Goal: Information Seeking & Learning: Check status

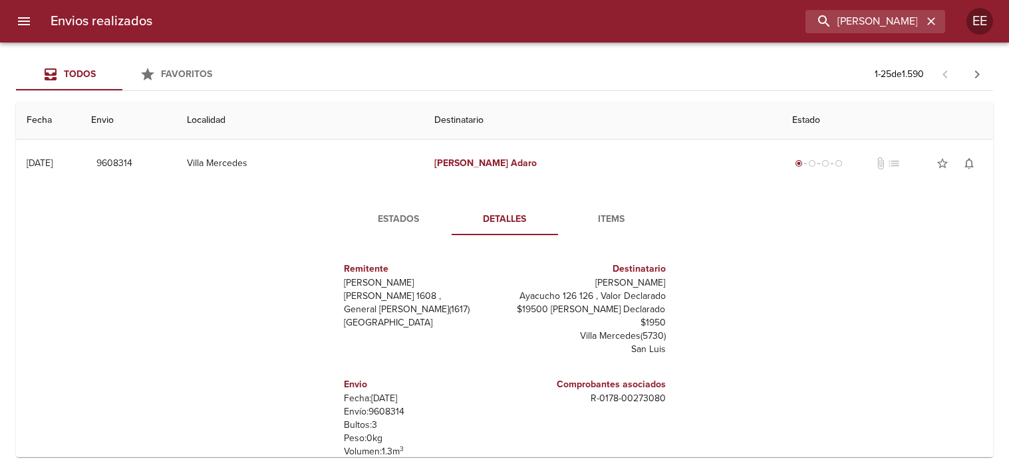
click at [858, 32] on input "[PERSON_NAME]" at bounding box center [863, 21] width 117 height 23
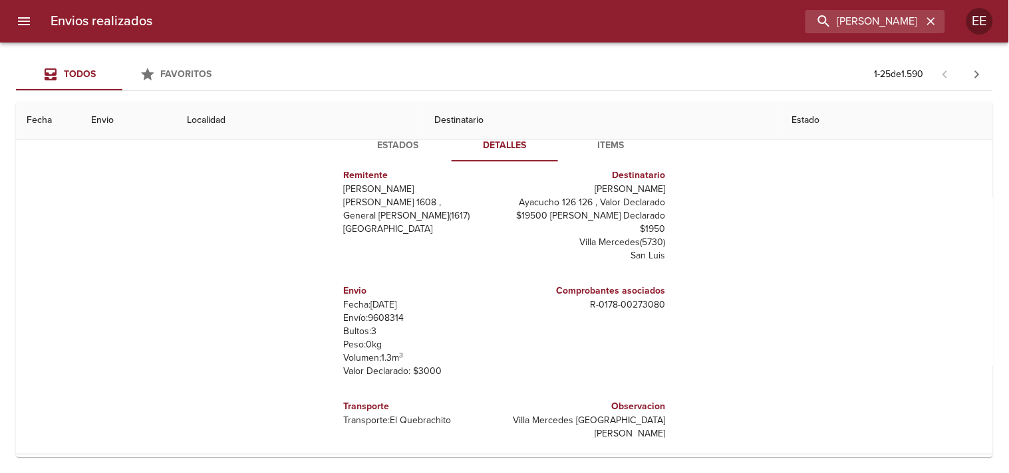
click at [858, 32] on input "[PERSON_NAME]" at bounding box center [863, 21] width 117 height 23
click at [858, 31] on input "[PERSON_NAME]" at bounding box center [863, 21] width 117 height 23
type input "[PERSON_NAME]"
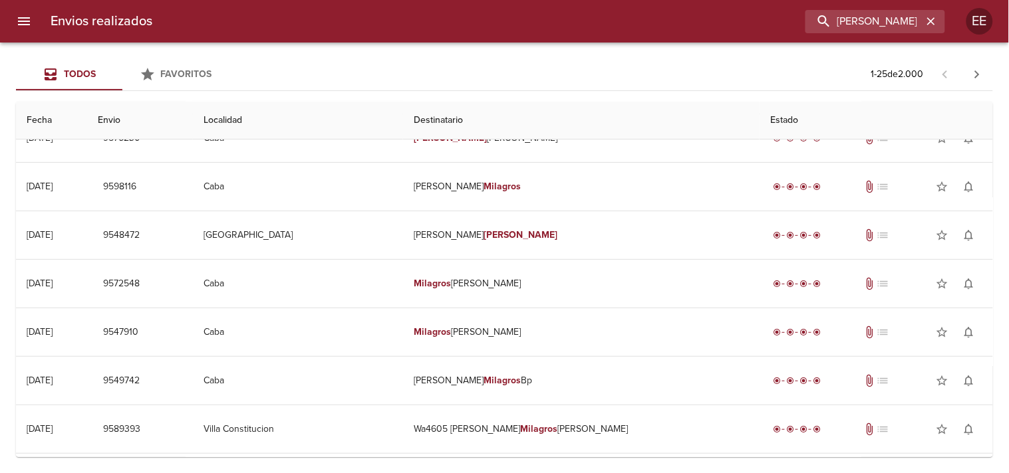
scroll to position [0, 0]
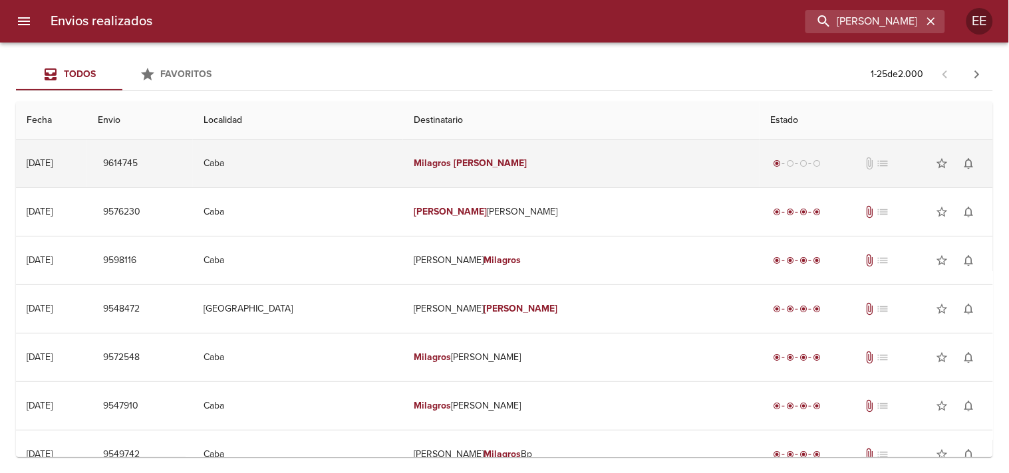
click at [501, 164] on em "[PERSON_NAME]" at bounding box center [491, 163] width 74 height 11
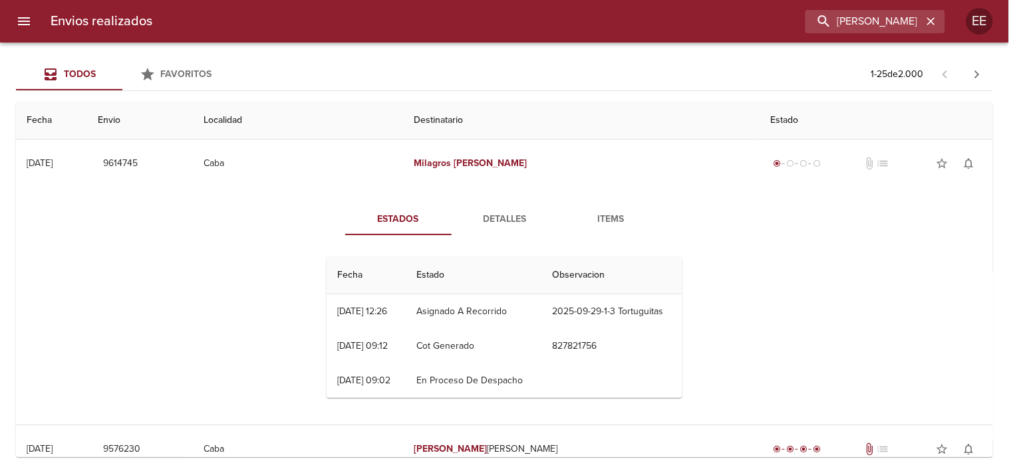
click at [485, 221] on span "Detalles" at bounding box center [504, 219] width 90 height 17
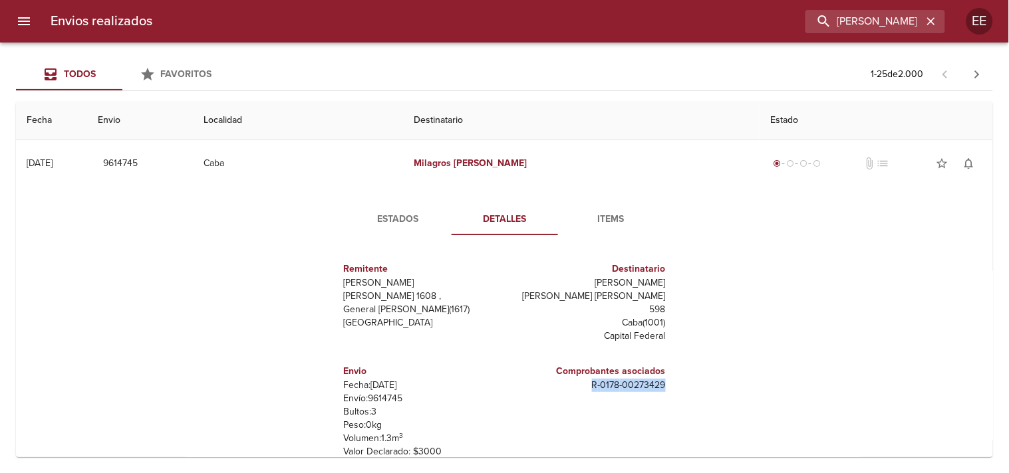
drag, startPoint x: 574, startPoint y: 380, endPoint x: 672, endPoint y: 373, distance: 98.7
click at [672, 373] on div "Remitente [PERSON_NAME] Raul [STREET_ADDRESS][PERSON_NAME][PERSON_NAME][PERSON_…" at bounding box center [504, 379] width 366 height 266
copy p "R - 0178 - 00273429"
drag, startPoint x: 594, startPoint y: 281, endPoint x: 672, endPoint y: 281, distance: 77.1
click at [672, 281] on div "Remitente [PERSON_NAME] Raul [STREET_ADDRESS][PERSON_NAME][PERSON_NAME][PERSON_…" at bounding box center [504, 379] width 366 height 266
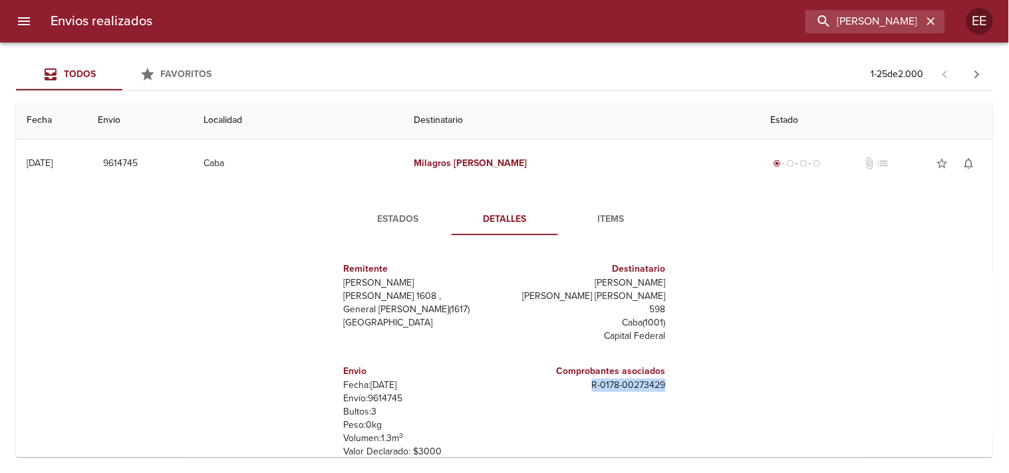
copy p "[PERSON_NAME]"
click at [856, 29] on input "[PERSON_NAME]" at bounding box center [837, 21] width 170 height 23
drag, startPoint x: 827, startPoint y: 16, endPoint x: 848, endPoint y: 66, distance: 54.8
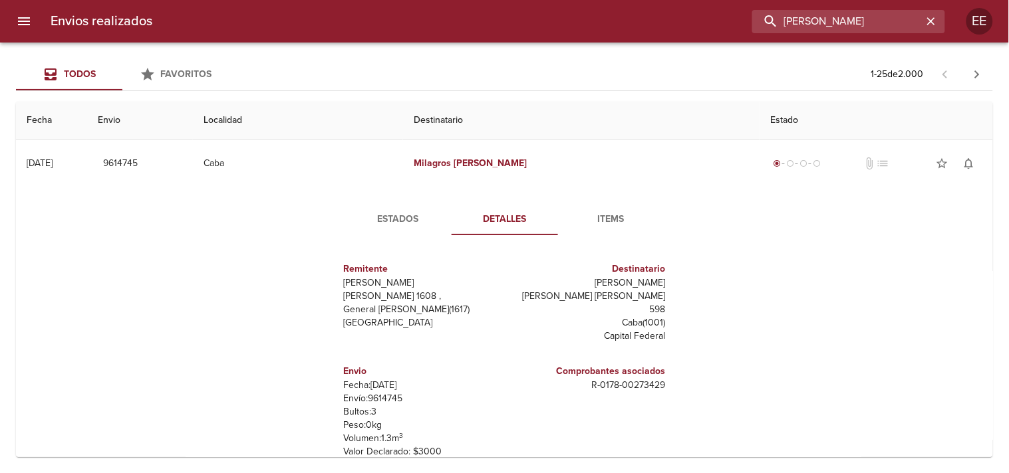
click at [833, 25] on input "[PERSON_NAME]" at bounding box center [837, 21] width 170 height 23
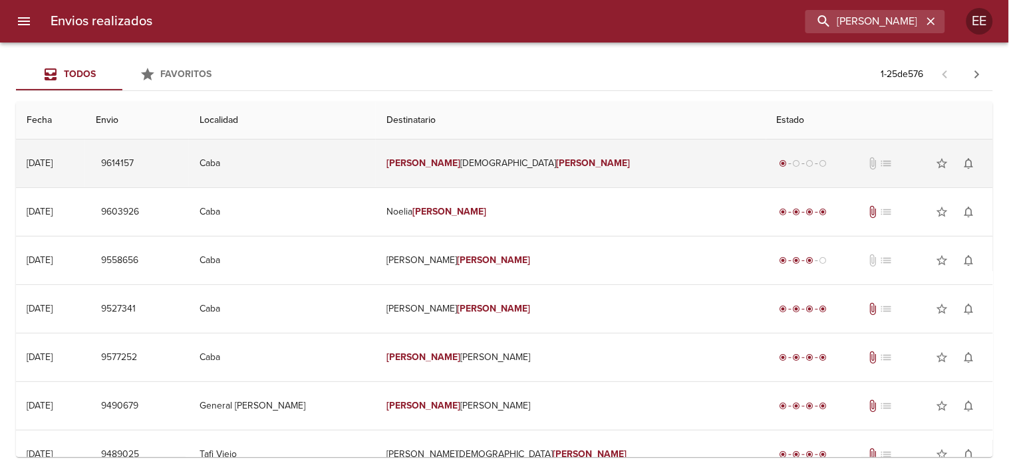
click at [552, 146] on td "[PERSON_NAME]" at bounding box center [571, 164] width 390 height 48
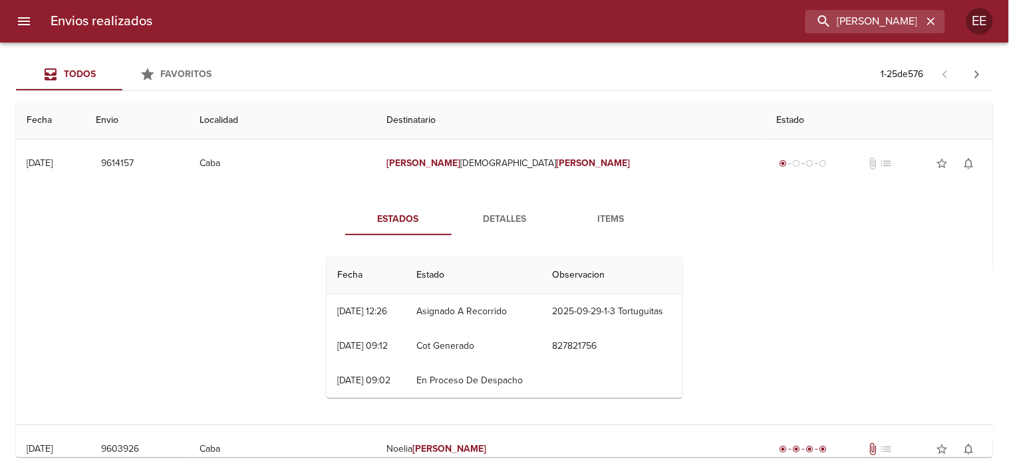
click at [516, 229] on button "Detalles" at bounding box center [505, 219] width 106 height 32
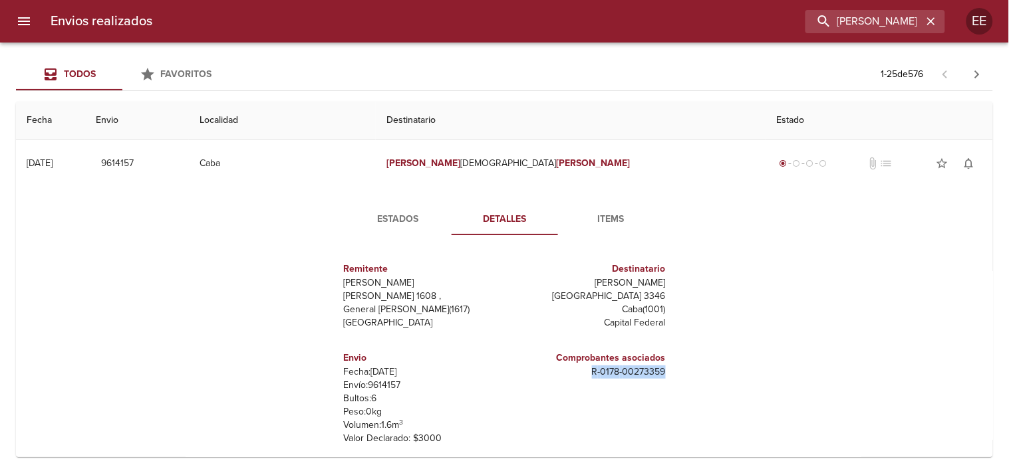
drag, startPoint x: 576, startPoint y: 380, endPoint x: 669, endPoint y: 379, distance: 93.1
click at [669, 379] on div "Remitente [PERSON_NAME] [PERSON_NAME] 1608 , General [PERSON_NAME] ( 1617 ) [GE…" at bounding box center [504, 379] width 366 height 266
copy p "R - 0178 - 00273359"
click at [867, 25] on input "[PERSON_NAME]" at bounding box center [837, 21] width 170 height 23
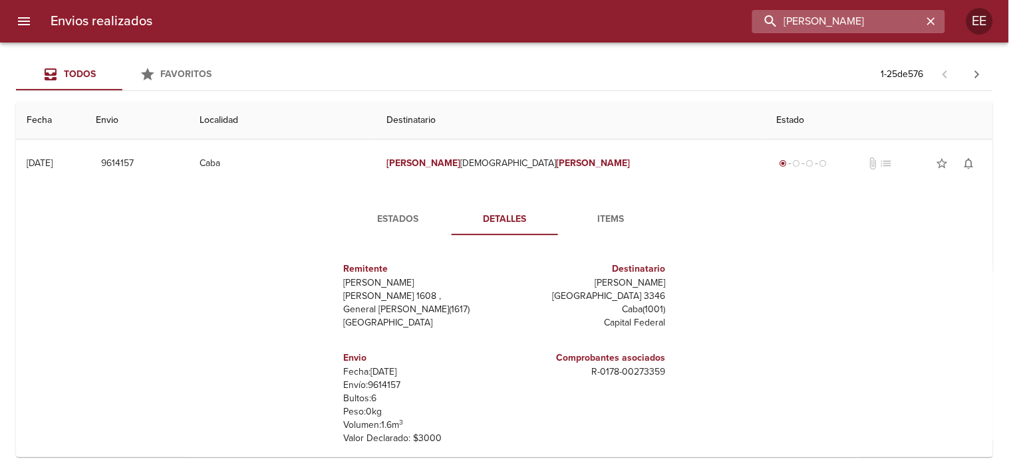
click at [867, 25] on input "[PERSON_NAME]" at bounding box center [837, 21] width 170 height 23
paste input "[PERSON_NAME] [PERSON_NAME]"
type input "[PERSON_NAME] [PERSON_NAME]"
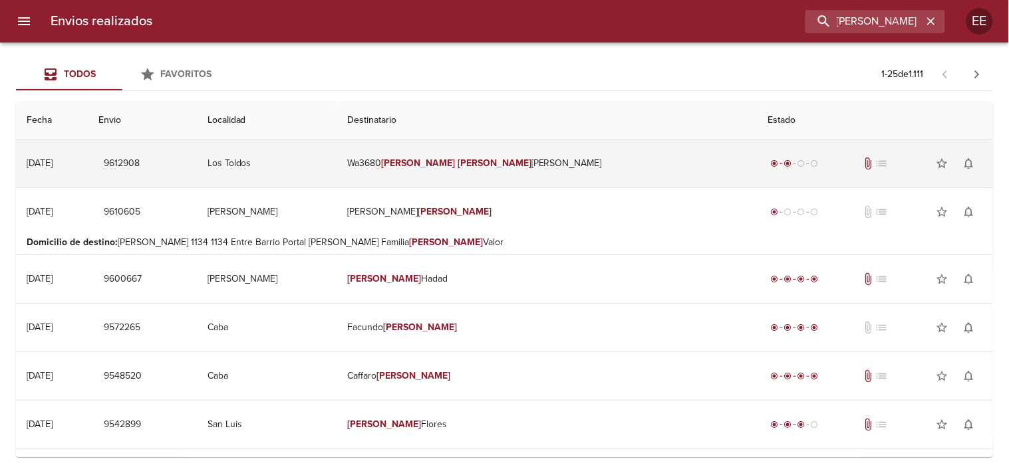
click at [476, 150] on td "Wa3680 [PERSON_NAME]" at bounding box center [546, 164] width 421 height 48
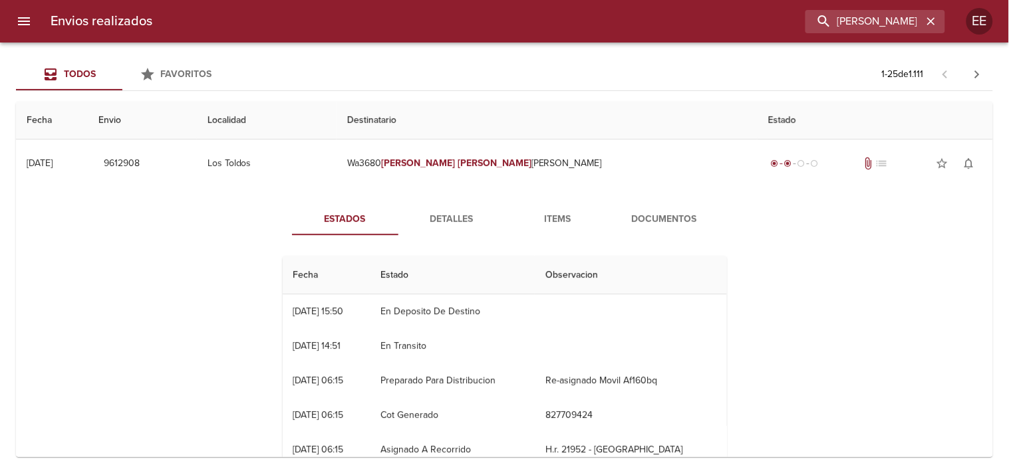
click at [444, 223] on span "Detalles" at bounding box center [451, 219] width 90 height 17
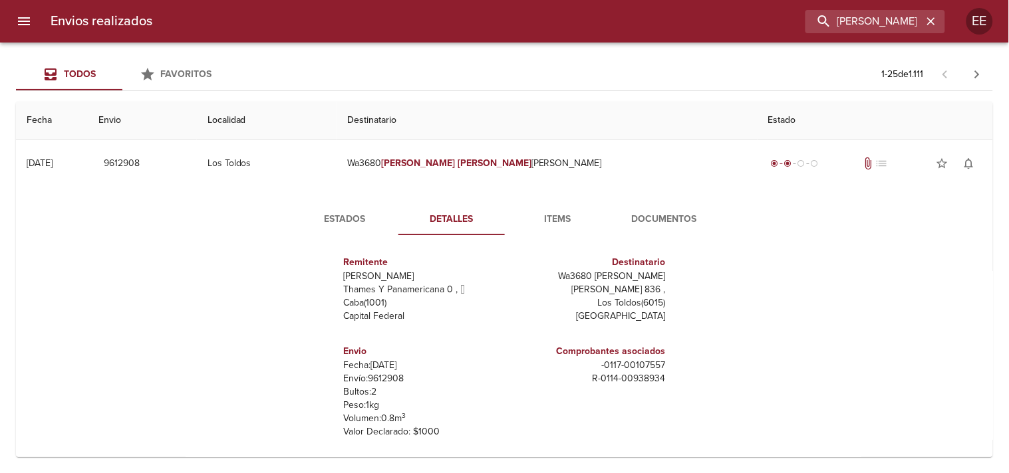
scroll to position [148, 0]
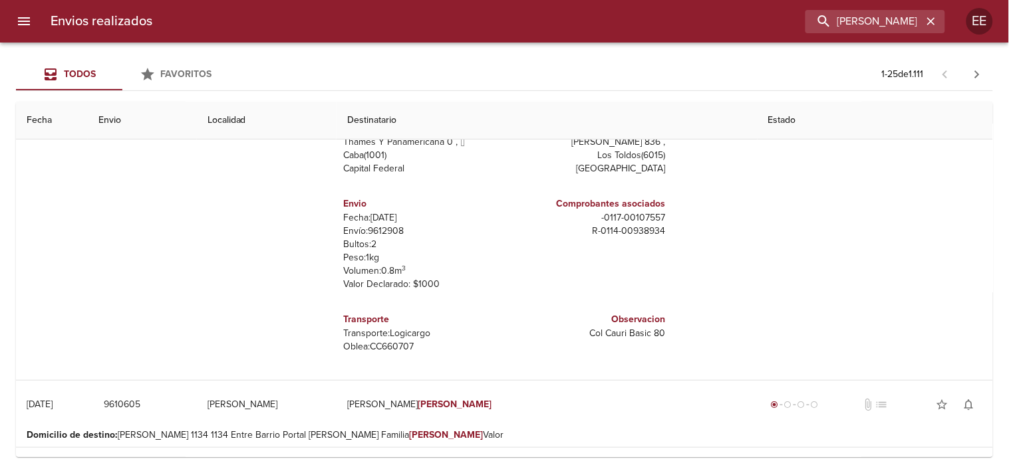
click at [386, 341] on p "[PERSON_NAME]: CC660707" at bounding box center [422, 346] width 156 height 13
copy p "CC660707"
click at [410, 331] on p "Transporte: Logicargo" at bounding box center [422, 333] width 156 height 13
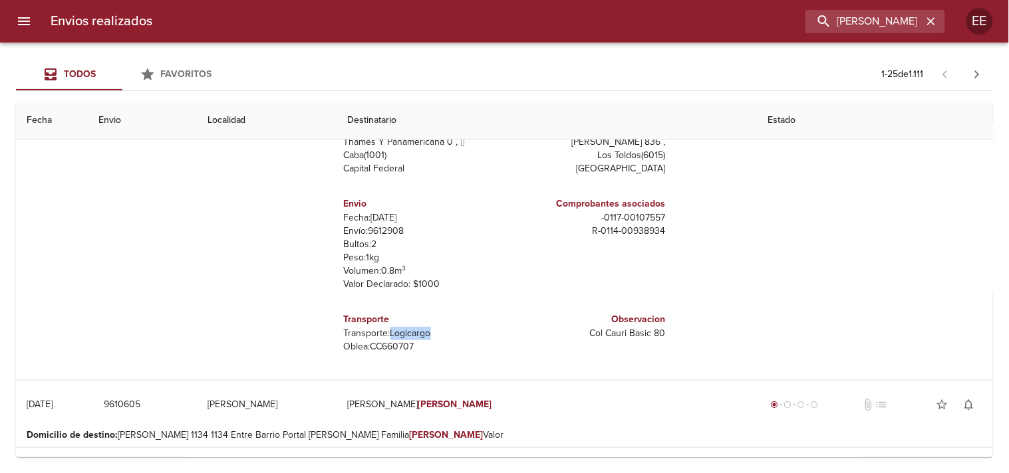
copy p "Logicargo"
click at [896, 25] on input "[PERSON_NAME] [PERSON_NAME]" at bounding box center [837, 21] width 170 height 23
type input "[PERSON_NAME]"
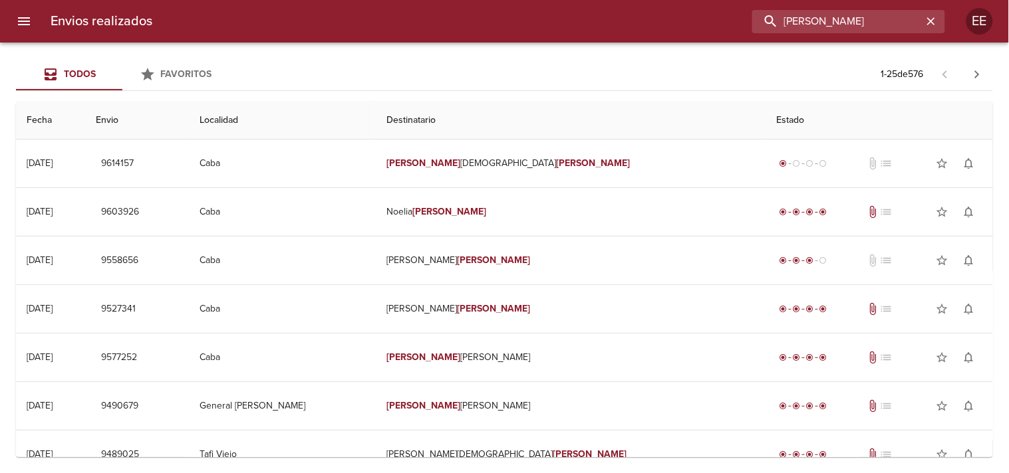
scroll to position [0, 0]
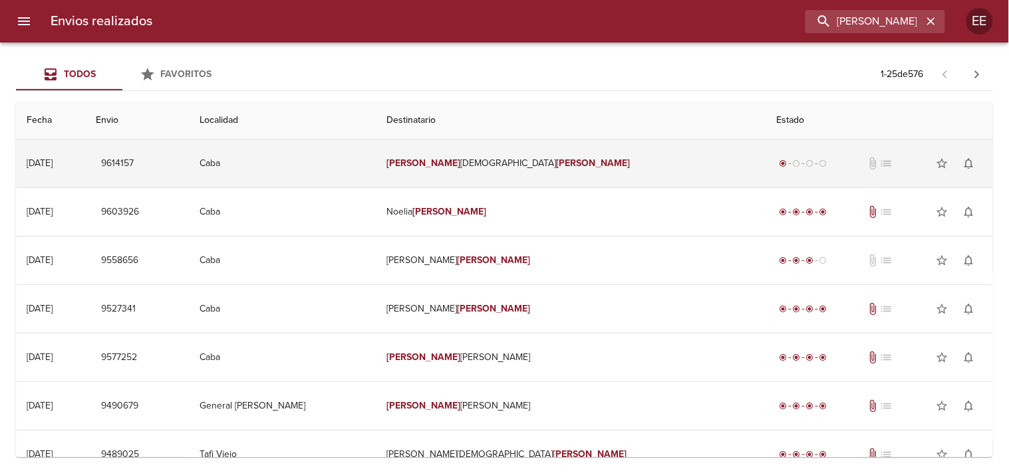
click at [533, 150] on td "[PERSON_NAME]" at bounding box center [571, 164] width 390 height 48
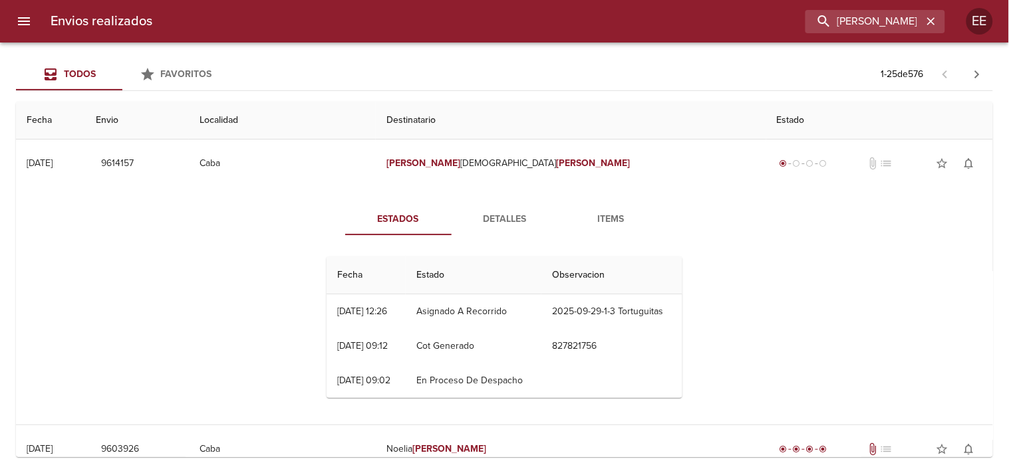
click at [496, 219] on span "Detalles" at bounding box center [504, 219] width 90 height 17
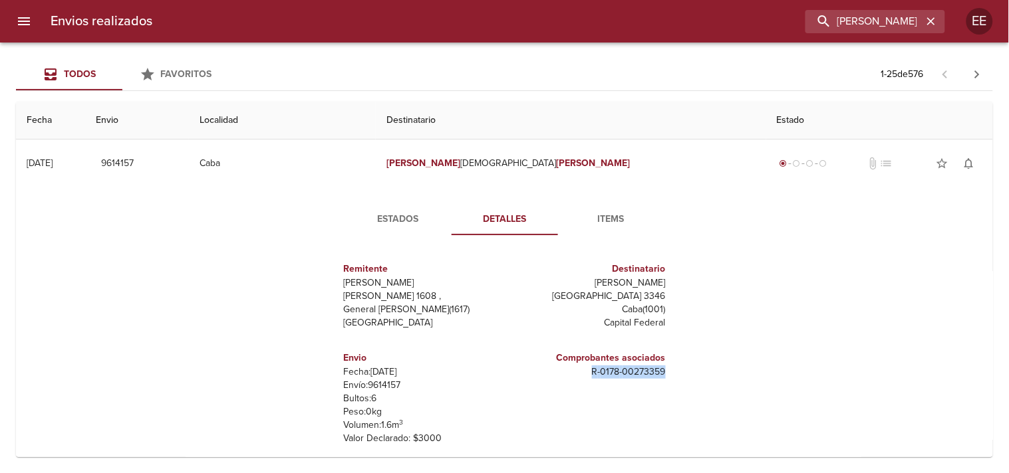
drag, startPoint x: 573, startPoint y: 378, endPoint x: 672, endPoint y: 376, distance: 99.1
click at [672, 376] on div "Remitente [PERSON_NAME] [PERSON_NAME] 1608 , General [PERSON_NAME] ( 1617 ) [GE…" at bounding box center [504, 379] width 366 height 266
copy p "R - 0178 - 00273359"
click at [880, 31] on input "[PERSON_NAME]" at bounding box center [837, 21] width 170 height 23
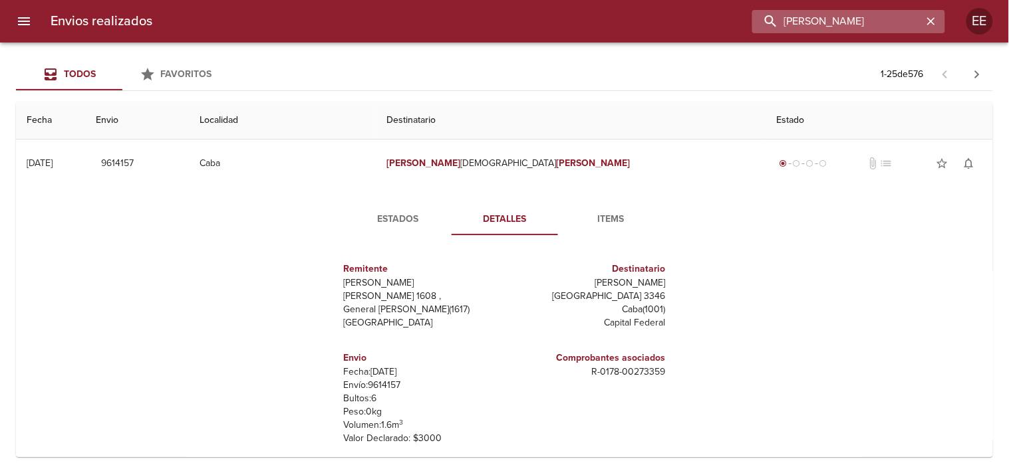
click at [880, 31] on input "[PERSON_NAME]" at bounding box center [837, 21] width 170 height 23
click at [814, 21] on input "buscar" at bounding box center [837, 21] width 170 height 23
type input "[PERSON_NAME]"
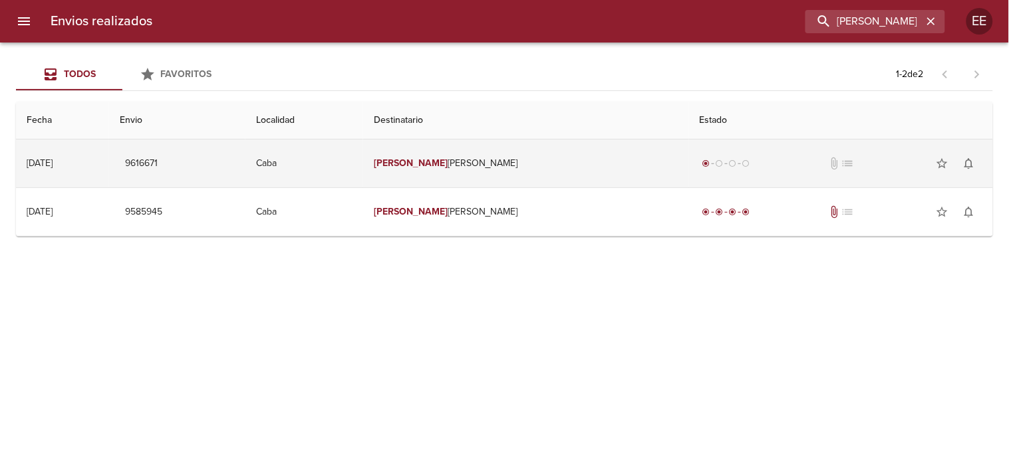
click at [565, 162] on td "[PERSON_NAME] [PERSON_NAME]" at bounding box center [526, 164] width 326 height 48
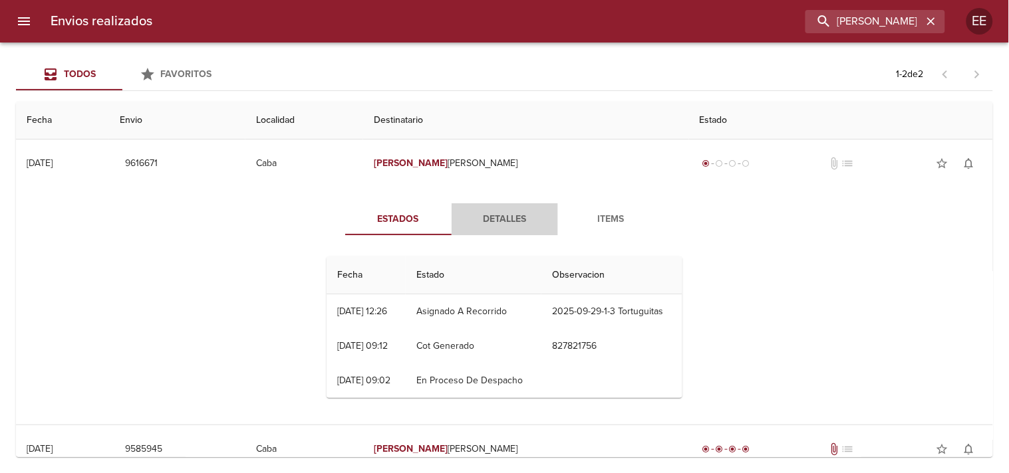
click at [505, 217] on span "Detalles" at bounding box center [504, 219] width 90 height 17
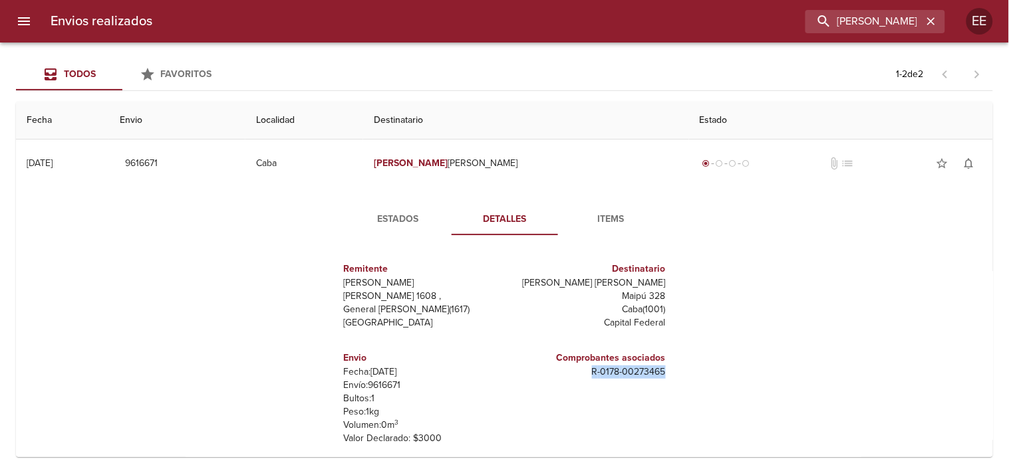
drag, startPoint x: 565, startPoint y: 377, endPoint x: 684, endPoint y: 382, distance: 118.5
click at [710, 376] on div "Estados Detalles Items Remitente [PERSON_NAME] [PERSON_NAME] 1608 , General [PE…" at bounding box center [505, 357] width 956 height 339
copy p "R - 0178 - 00273465"
drag, startPoint x: 880, startPoint y: 21, endPoint x: 721, endPoint y: 13, distance: 158.4
click at [721, 14] on div "[PERSON_NAME]" at bounding box center [554, 21] width 782 height 23
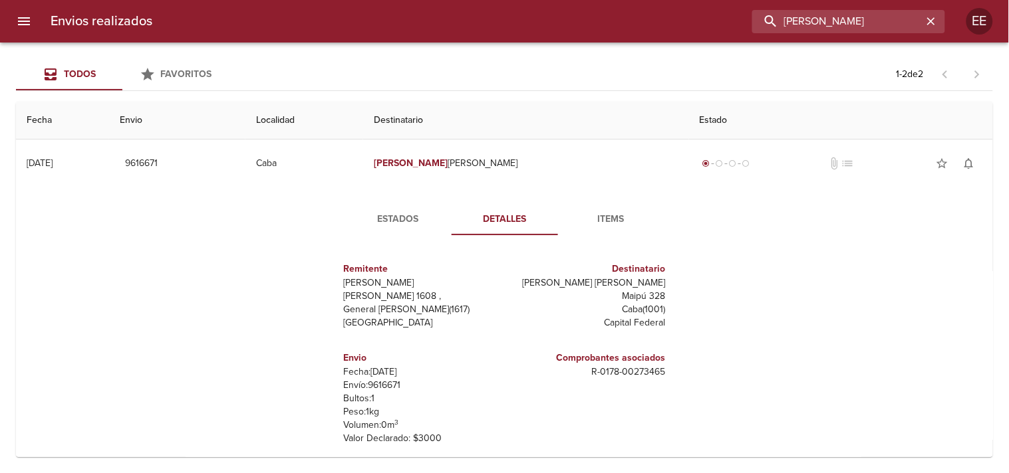
type input "[PERSON_NAME]"
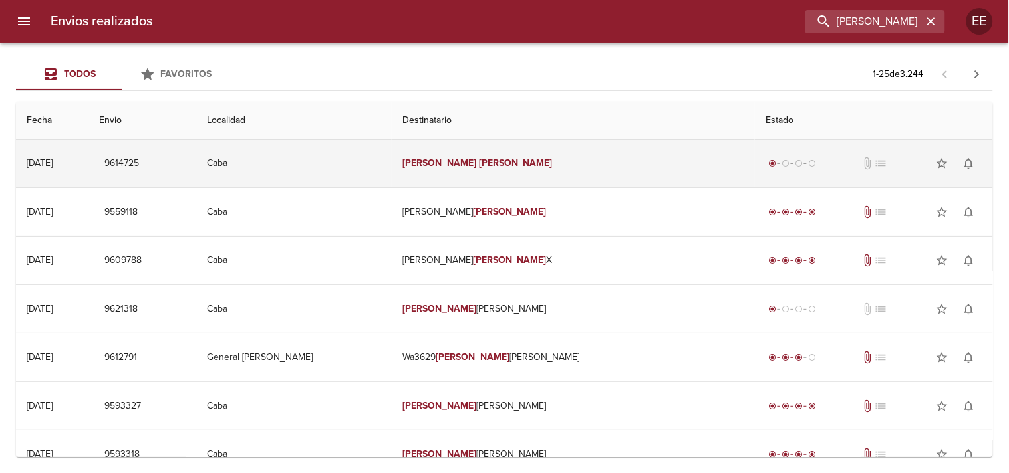
click at [461, 172] on td "[PERSON_NAME]" at bounding box center [573, 164] width 363 height 48
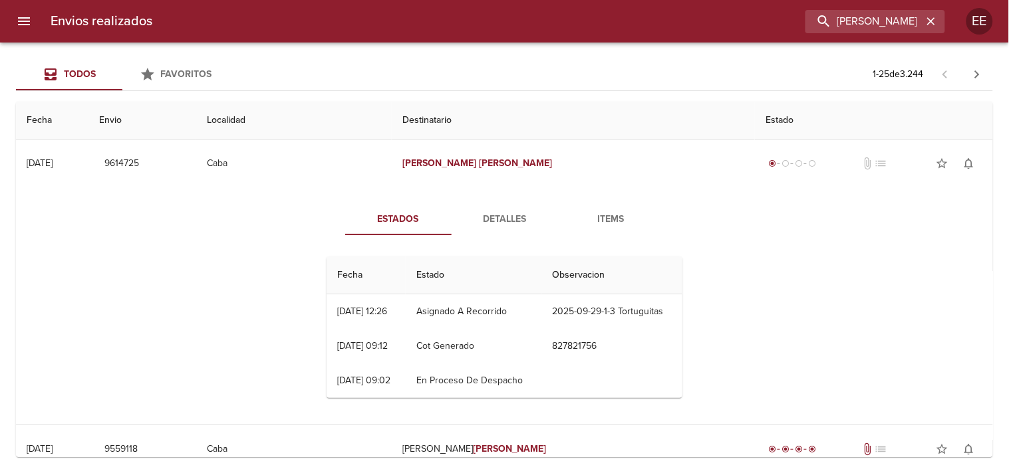
click at [480, 213] on span "Detalles" at bounding box center [504, 219] width 90 height 17
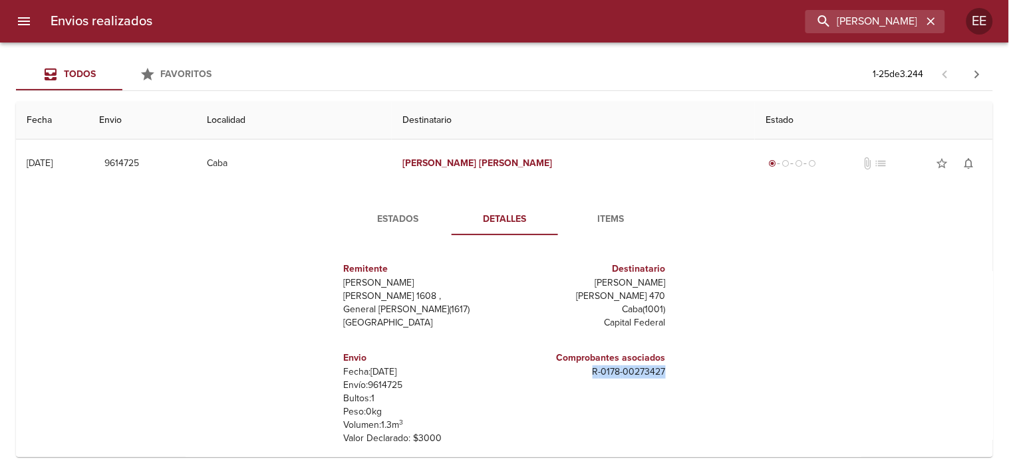
drag, startPoint x: 569, startPoint y: 389, endPoint x: 692, endPoint y: 378, distance: 122.9
click at [700, 378] on div "Estados Detalles Items Remitente Wamaro Tortuguitas [PERSON_NAME] 1608 , Genera…" at bounding box center [505, 358] width 956 height 340
copy p "R - 0178 - 00273427"
click at [860, 20] on input "[PERSON_NAME]" at bounding box center [837, 21] width 170 height 23
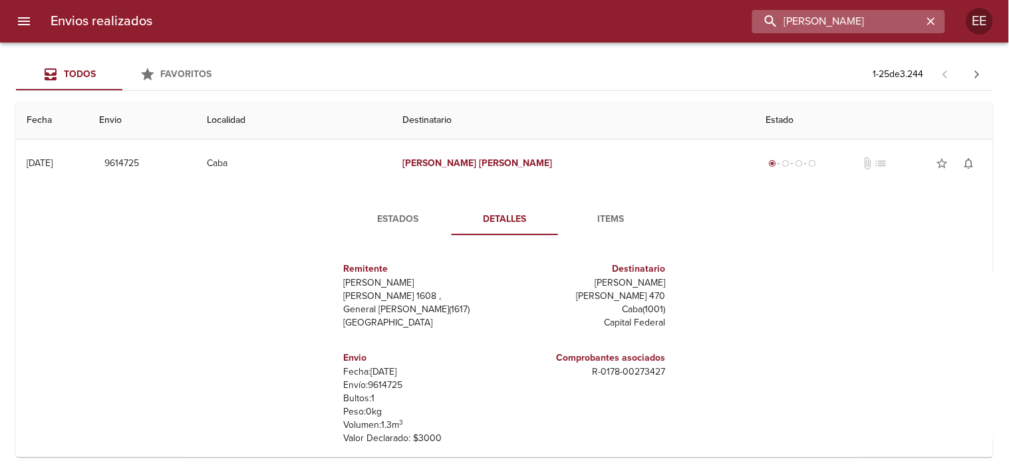
click at [860, 20] on input "[PERSON_NAME]" at bounding box center [837, 21] width 170 height 23
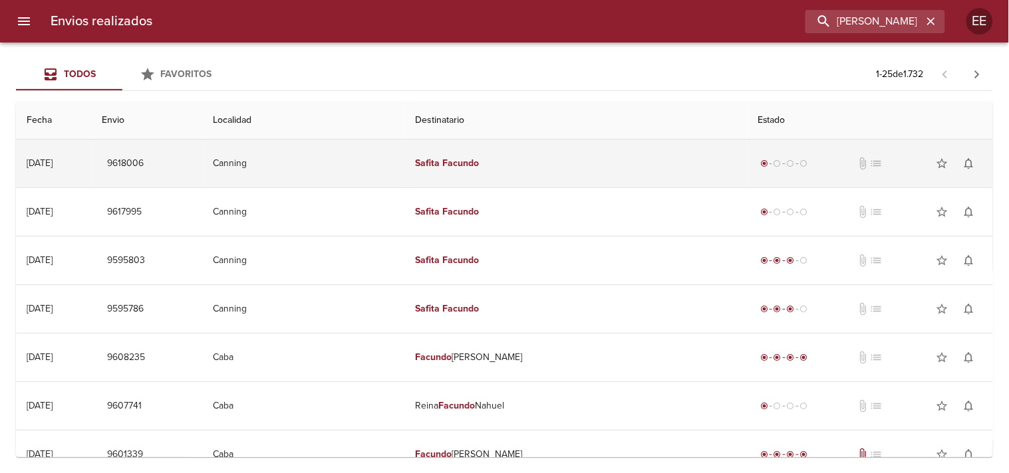
click at [516, 154] on td "[PERSON_NAME]" at bounding box center [576, 164] width 342 height 48
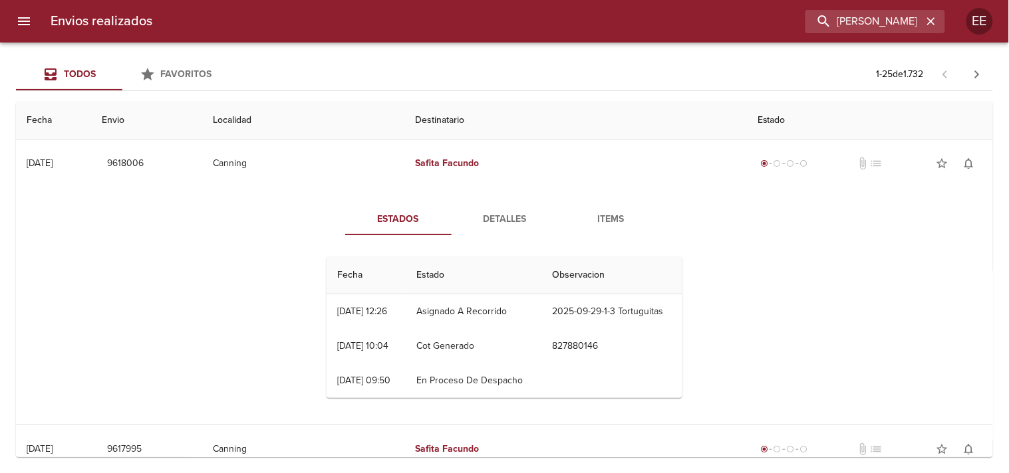
click at [480, 216] on span "Detalles" at bounding box center [504, 219] width 90 height 17
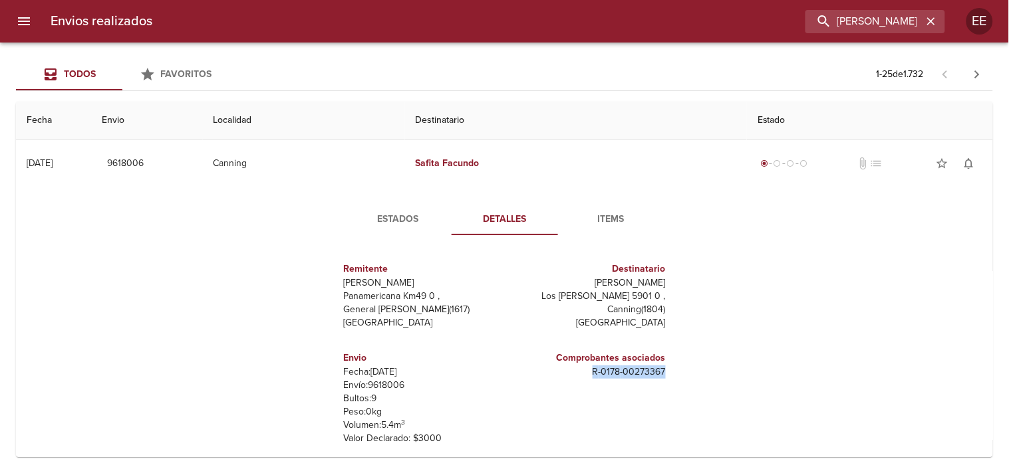
drag, startPoint x: 577, startPoint y: 375, endPoint x: 692, endPoint y: 372, distance: 114.4
click at [692, 372] on div "Estados Detalles Items Remitente Wamaro Tortuguitas Panamericana Km49 0 , Gener…" at bounding box center [505, 356] width 386 height 307
copy p "R - 0178 - 00273367"
click at [860, 23] on input "[PERSON_NAME]" at bounding box center [837, 21] width 170 height 23
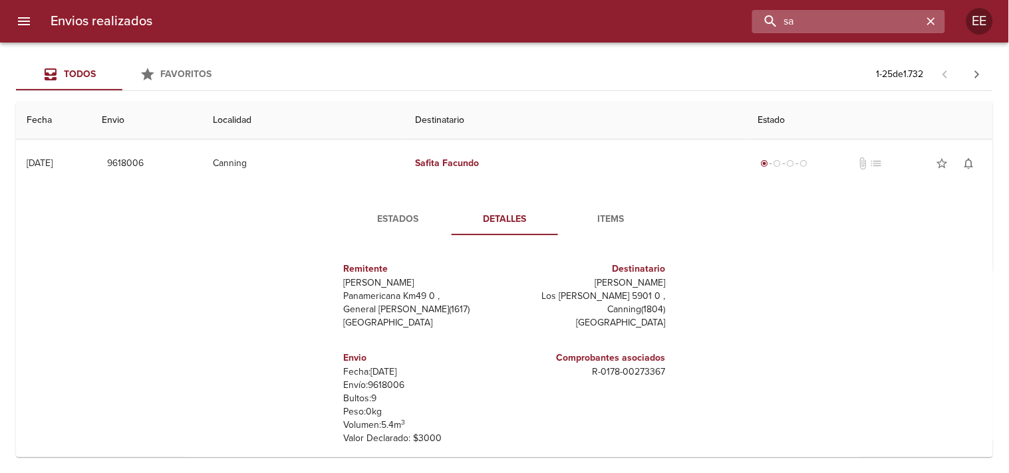
type input "s"
type input "iskra"
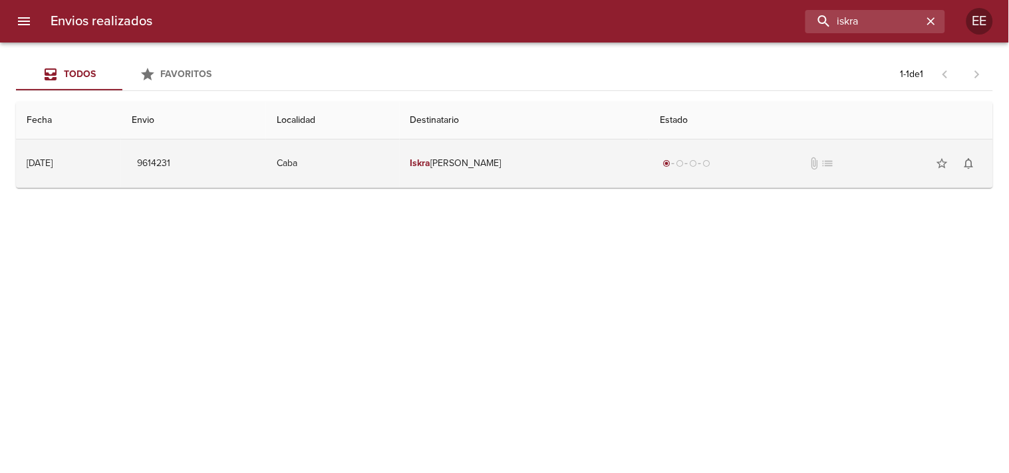
click at [504, 168] on td "[PERSON_NAME]" at bounding box center [525, 164] width 250 height 48
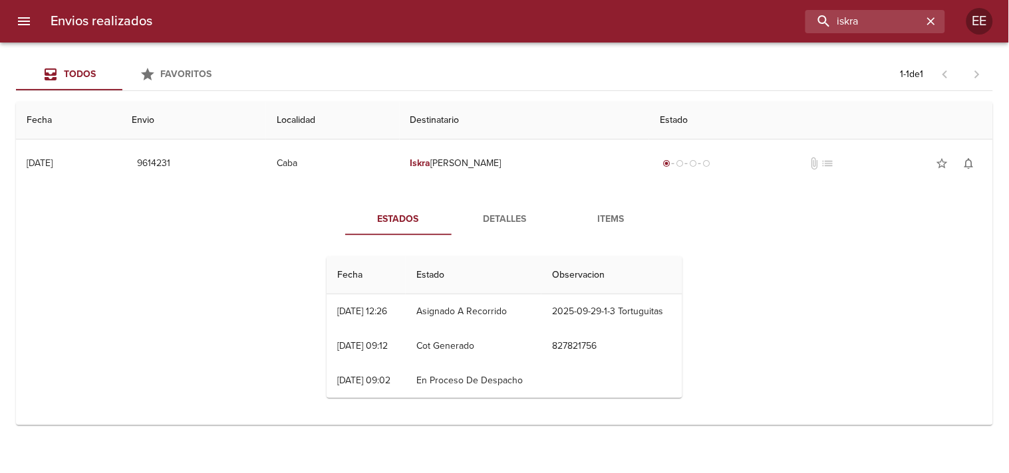
click at [499, 223] on span "Detalles" at bounding box center [504, 219] width 90 height 17
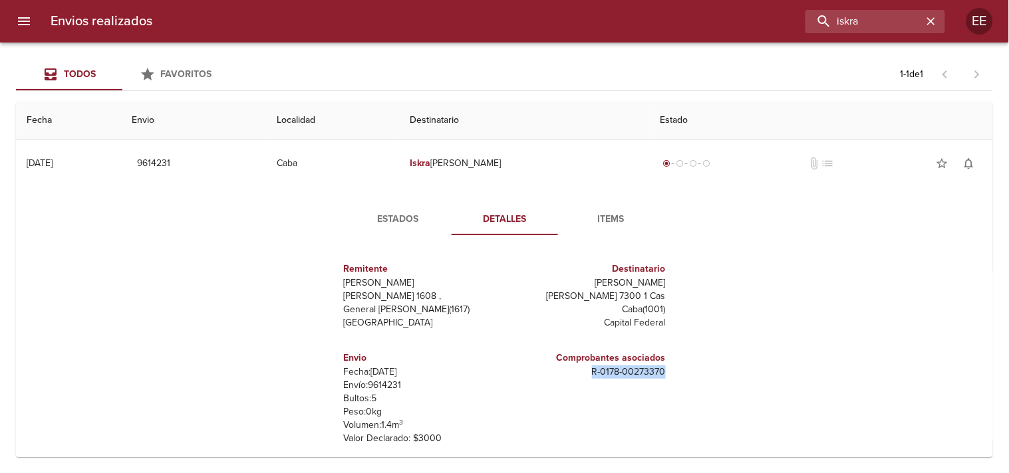
drag, startPoint x: 568, startPoint y: 379, endPoint x: 642, endPoint y: 376, distance: 74.5
click at [676, 377] on div "Remitente Wamaro Tortuguitas [PERSON_NAME][STREET_ADDRESS][PERSON_NAME] Destina…" at bounding box center [504, 379] width 366 height 266
copy p "R - 0178 - 00273370"
click at [866, 20] on input "iskra" at bounding box center [837, 21] width 170 height 23
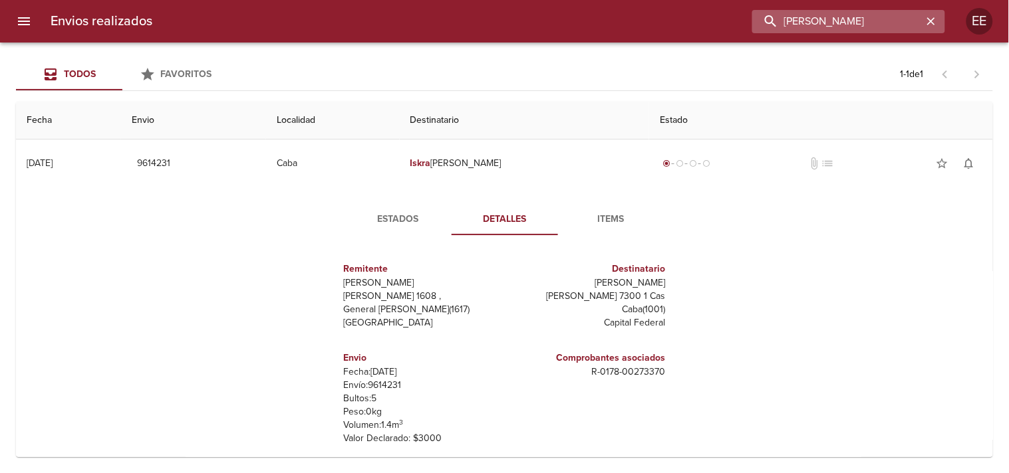
type input "[PERSON_NAME]"
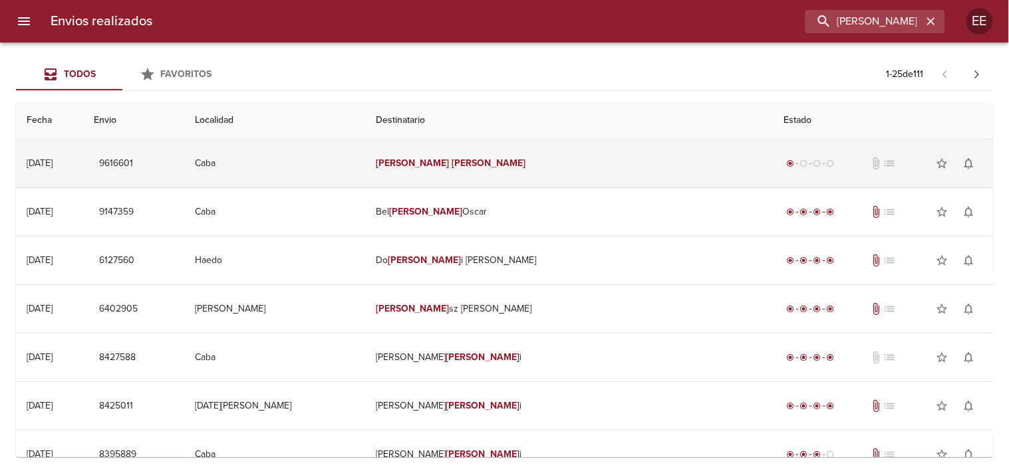
click at [526, 164] on td "[PERSON_NAME]" at bounding box center [569, 164] width 408 height 48
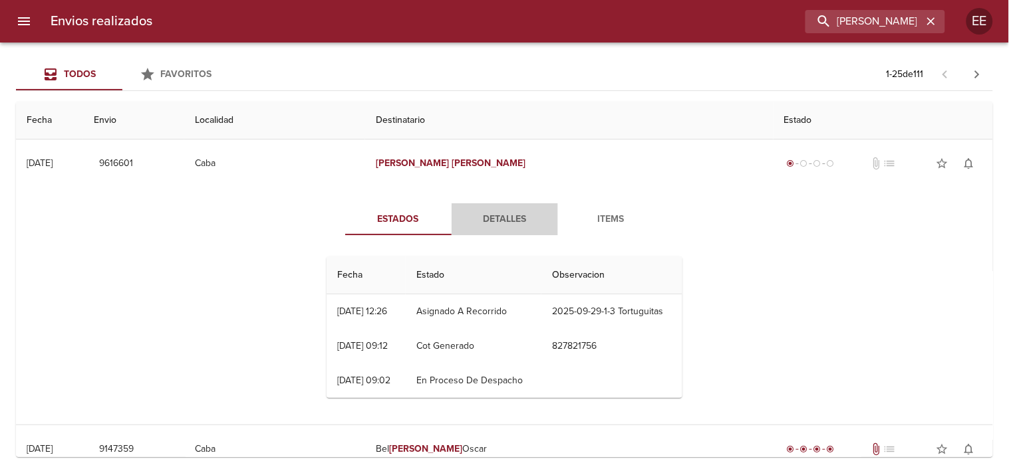
click at [486, 211] on span "Detalles" at bounding box center [504, 219] width 90 height 17
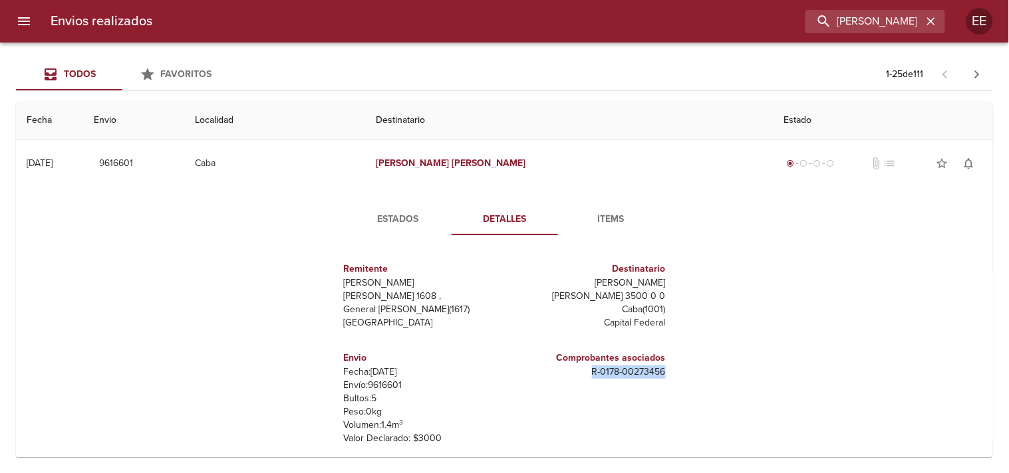
drag, startPoint x: 569, startPoint y: 382, endPoint x: 670, endPoint y: 379, distance: 101.1
click at [689, 373] on div "Estados Detalles Items Remitente Wamaro Tortuguitas [PERSON_NAME] 1608 , Genera…" at bounding box center [505, 356] width 386 height 307
drag, startPoint x: 890, startPoint y: 13, endPoint x: 752, endPoint y: 4, distance: 138.0
click at [752, 4] on div "Envios realizados [PERSON_NAME] EE" at bounding box center [504, 21] width 1009 height 43
type input "victorian"
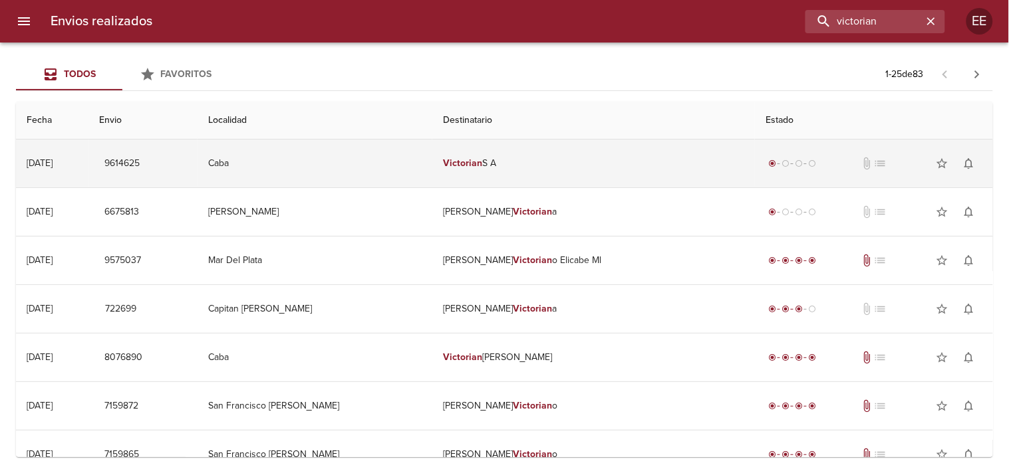
click at [487, 170] on td "Victorian S A" at bounding box center [593, 164] width 323 height 48
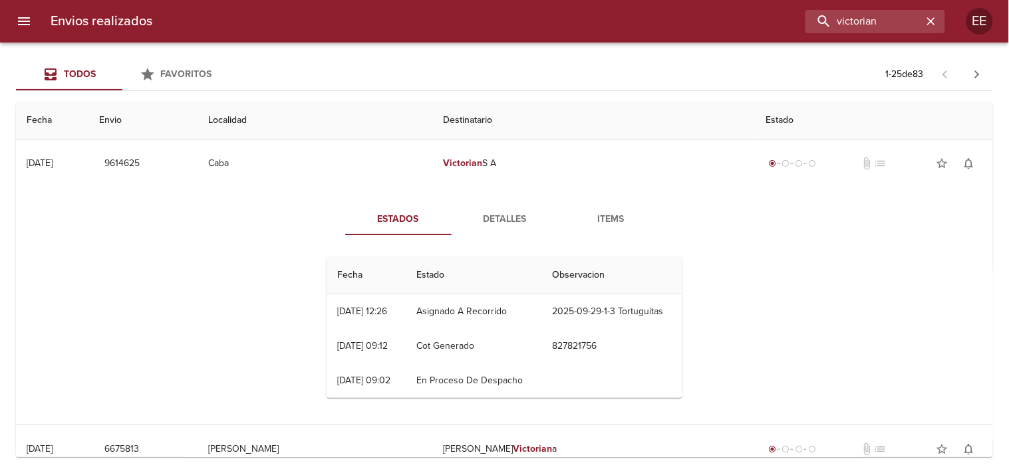
click at [494, 223] on span "Detalles" at bounding box center [504, 219] width 90 height 17
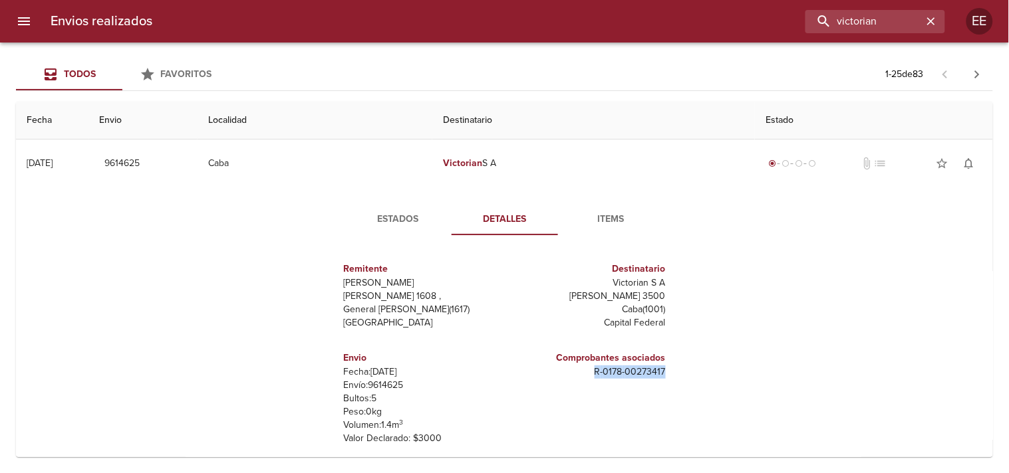
drag, startPoint x: 577, startPoint y: 379, endPoint x: 665, endPoint y: 375, distance: 87.9
click at [665, 375] on div "Comprobantes asociados R - 0178 - 00273417" at bounding box center [588, 398] width 166 height 116
click at [850, 18] on input "victorian" at bounding box center [837, 21] width 170 height 23
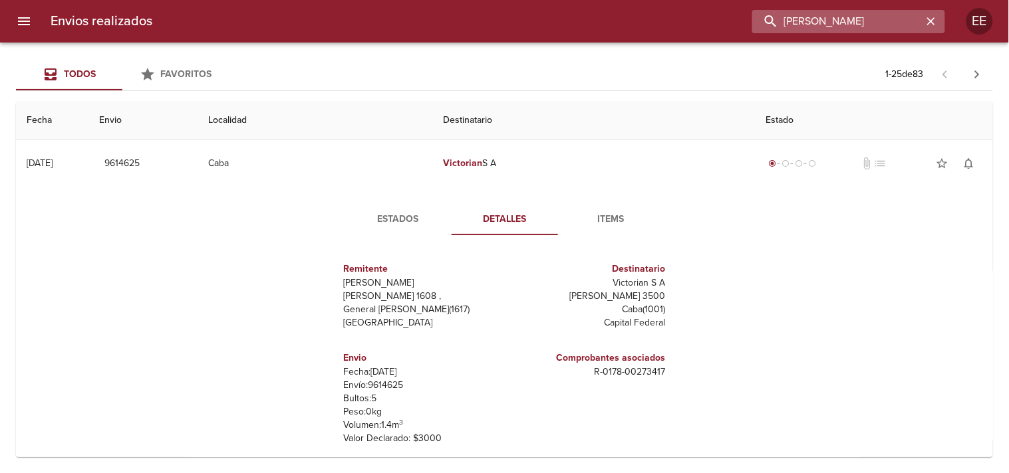
type input "[PERSON_NAME]"
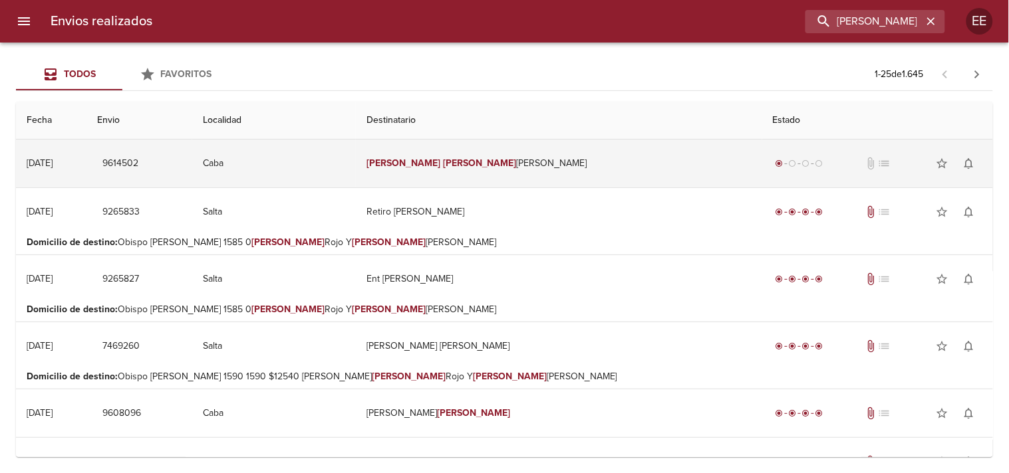
click at [503, 168] on td "[PERSON_NAME] [PERSON_NAME]" at bounding box center [559, 164] width 406 height 48
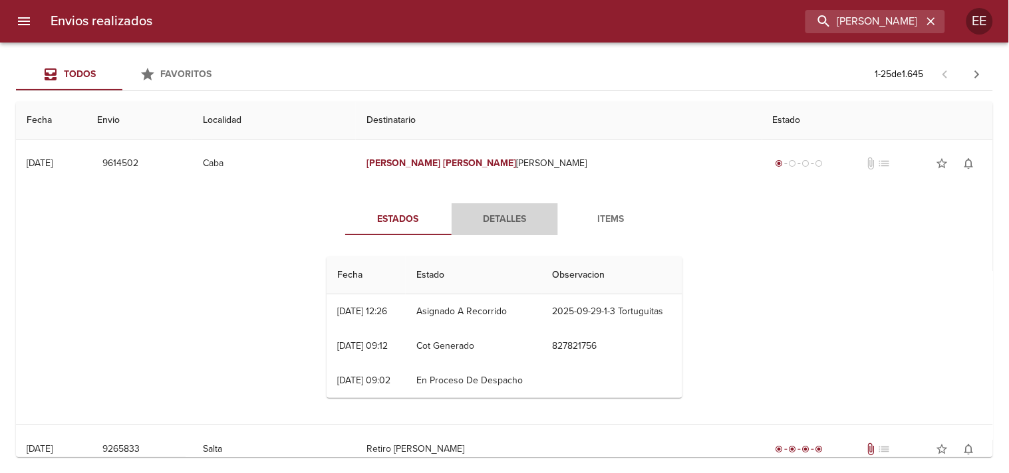
click at [487, 220] on span "Detalles" at bounding box center [504, 219] width 90 height 17
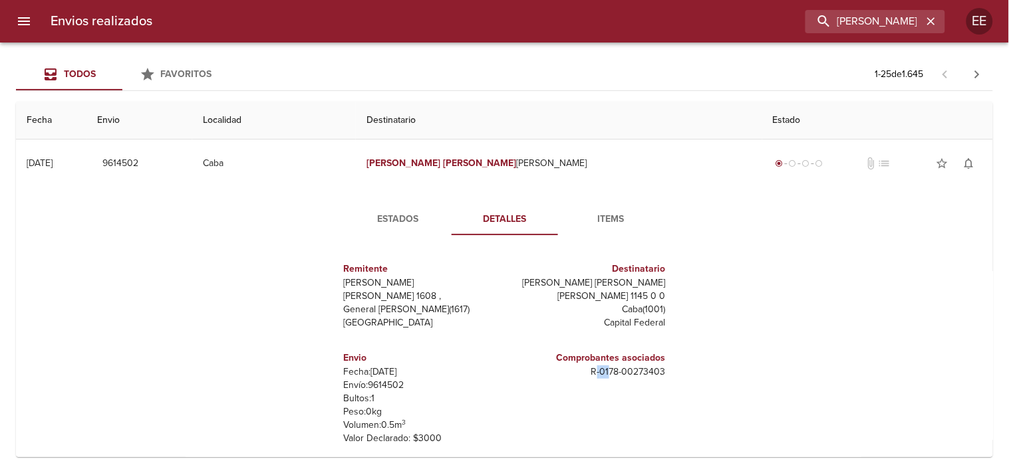
drag, startPoint x: 589, startPoint y: 375, endPoint x: 603, endPoint y: 374, distance: 14.0
click at [603, 374] on p "R - 0178 - 00273403" at bounding box center [588, 372] width 156 height 13
click at [588, 370] on p "R - 0178 - 00273403" at bounding box center [588, 372] width 156 height 13
drag, startPoint x: 588, startPoint y: 370, endPoint x: 672, endPoint y: 369, distance: 83.1
click at [672, 369] on div "Remitente Wamaro Tortuguitas [PERSON_NAME] 1608 , General [PERSON_NAME] ( 1617 …" at bounding box center [504, 378] width 366 height 265
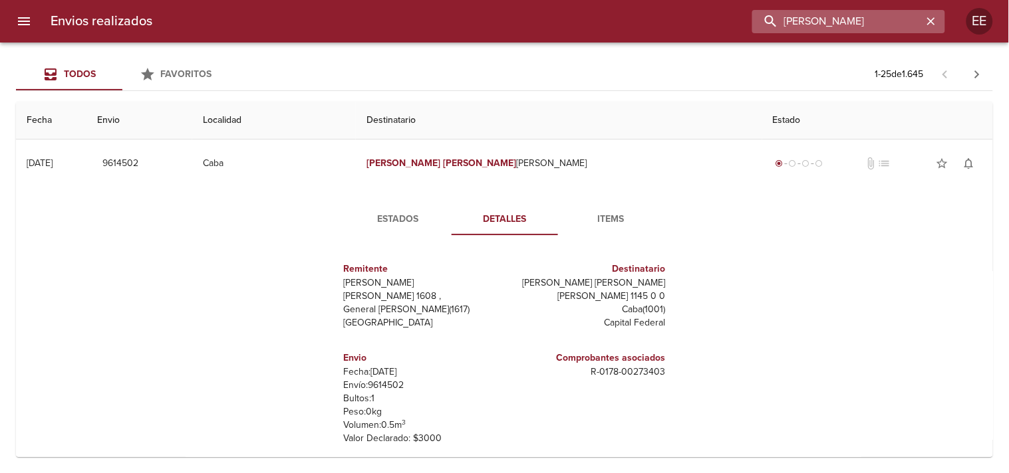
click at [868, 19] on input "[PERSON_NAME]" at bounding box center [837, 21] width 170 height 23
type input "[PERSON_NAME]"
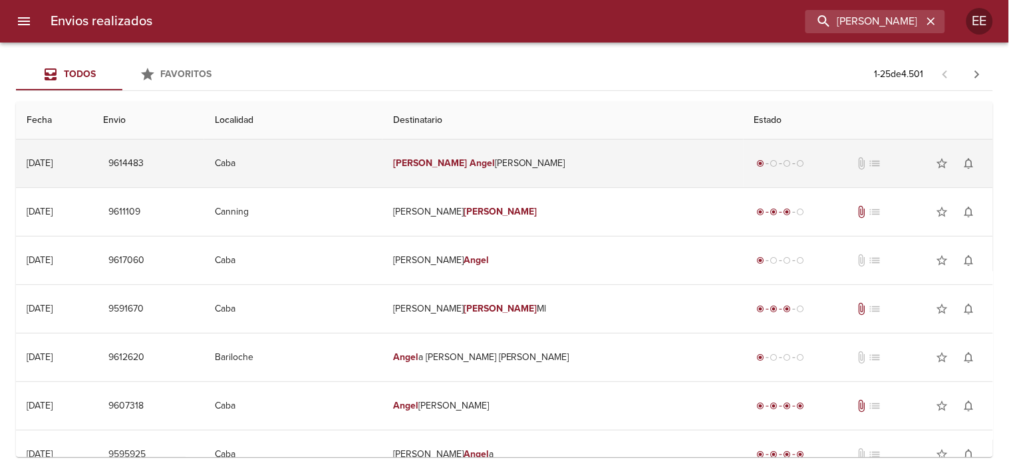
drag, startPoint x: 520, startPoint y: 168, endPoint x: 531, endPoint y: 174, distance: 12.2
click at [526, 169] on td "[PERSON_NAME] [PERSON_NAME]" at bounding box center [562, 164] width 361 height 48
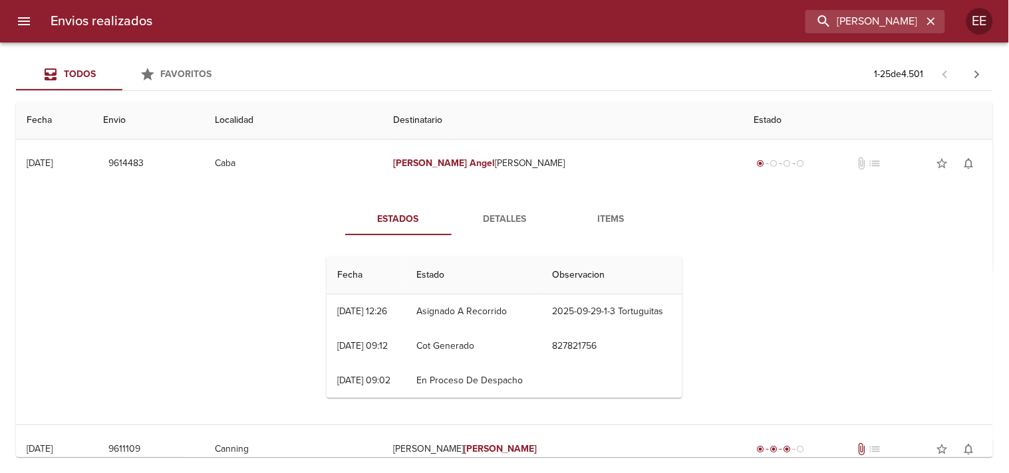
click at [504, 223] on span "Detalles" at bounding box center [504, 219] width 90 height 17
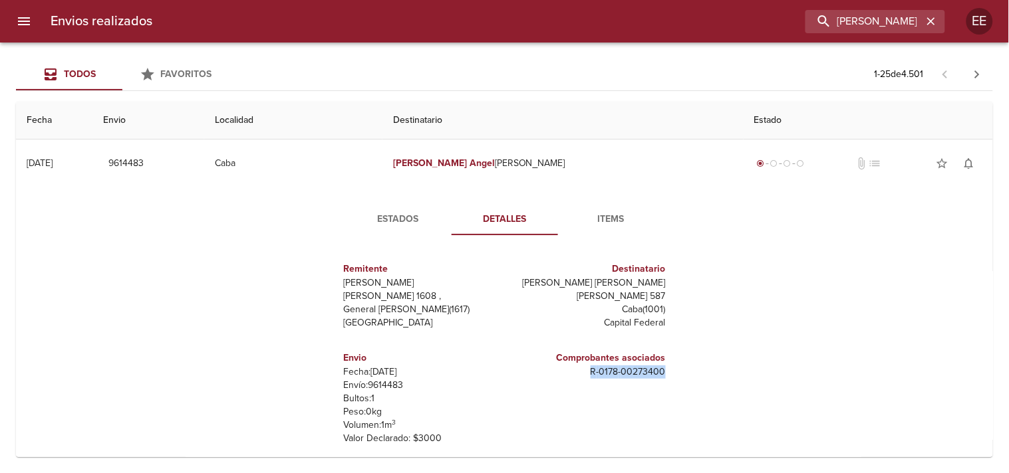
drag, startPoint x: 576, startPoint y: 382, endPoint x: 670, endPoint y: 379, distance: 94.5
click at [684, 374] on div "Estados Detalles Items Remitente [PERSON_NAME] [PERSON_NAME] 1608 , General [PE…" at bounding box center [505, 357] width 386 height 309
click at [900, 22] on input "[PERSON_NAME]" at bounding box center [837, 21] width 170 height 23
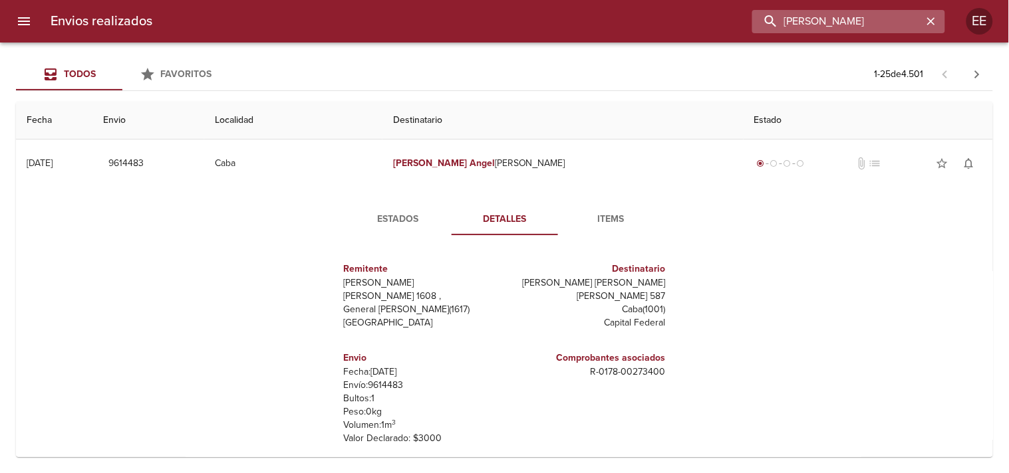
type input "[PERSON_NAME]"
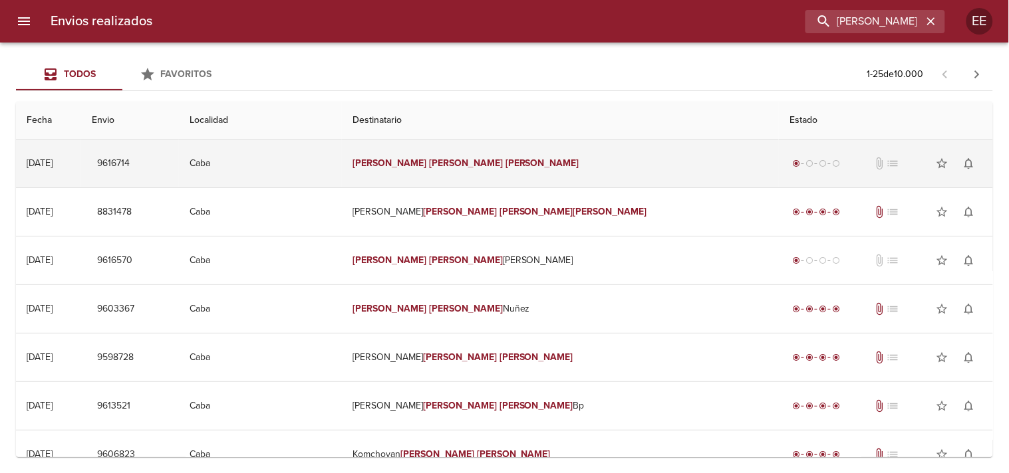
click at [495, 168] on td "[PERSON_NAME]" at bounding box center [560, 164] width 437 height 48
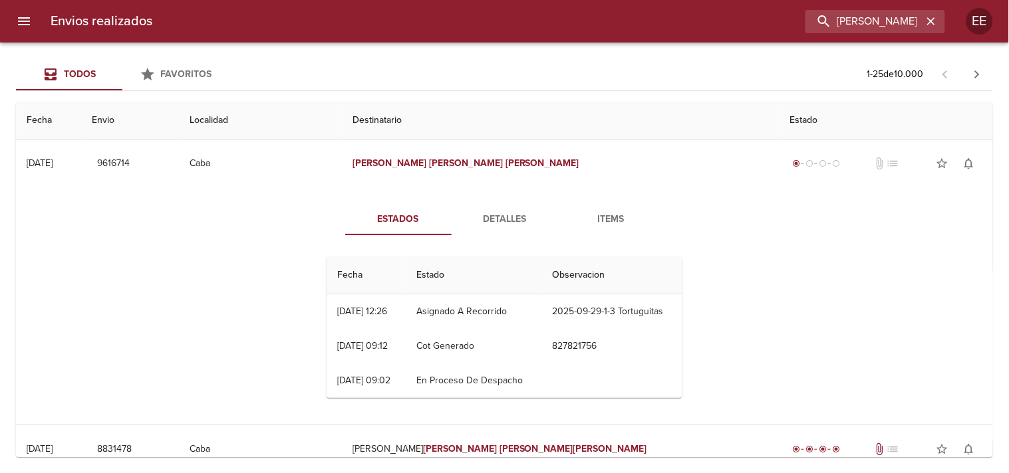
click at [517, 236] on div "Estados Detalles Items Fecha Estado Observacion 26/09 [DATE] 12:26 Asignado A R…" at bounding box center [505, 305] width 386 height 205
click at [526, 216] on span "Detalles" at bounding box center [504, 219] width 90 height 17
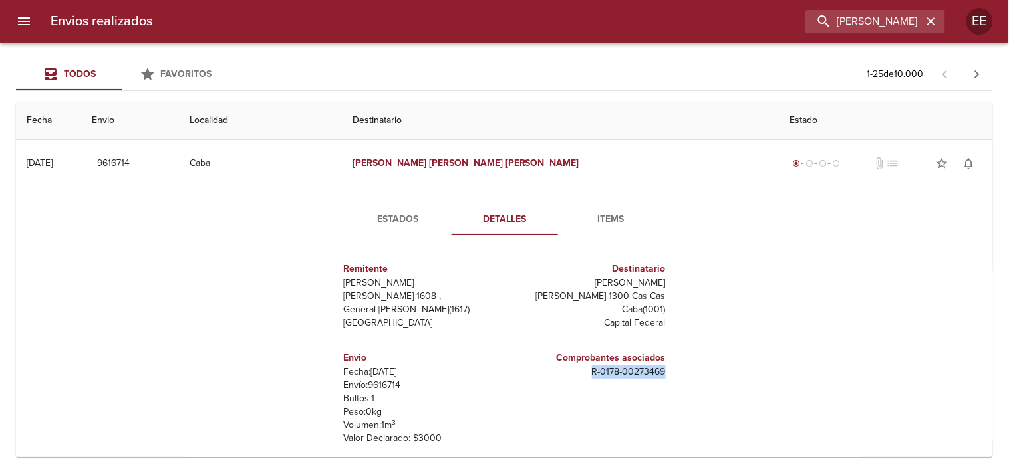
drag, startPoint x: 572, startPoint y: 379, endPoint x: 705, endPoint y: 375, distance: 133.1
click at [705, 375] on div "Estados Detalles Items Remitente Wamaro Tortuguitas [PERSON_NAME] 1608 , Genera…" at bounding box center [505, 358] width 956 height 340
click at [847, 23] on input "[PERSON_NAME]" at bounding box center [837, 21] width 170 height 23
click at [795, 25] on input "[PERSON_NAME]" at bounding box center [837, 21] width 170 height 23
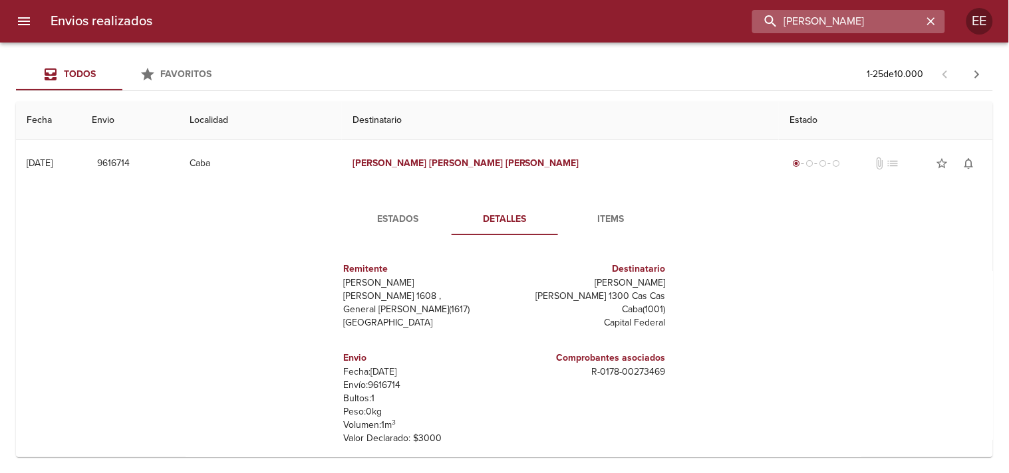
click at [795, 25] on input "[PERSON_NAME]" at bounding box center [837, 21] width 170 height 23
click at [794, 23] on input "[PERSON_NAME]" at bounding box center [837, 21] width 170 height 23
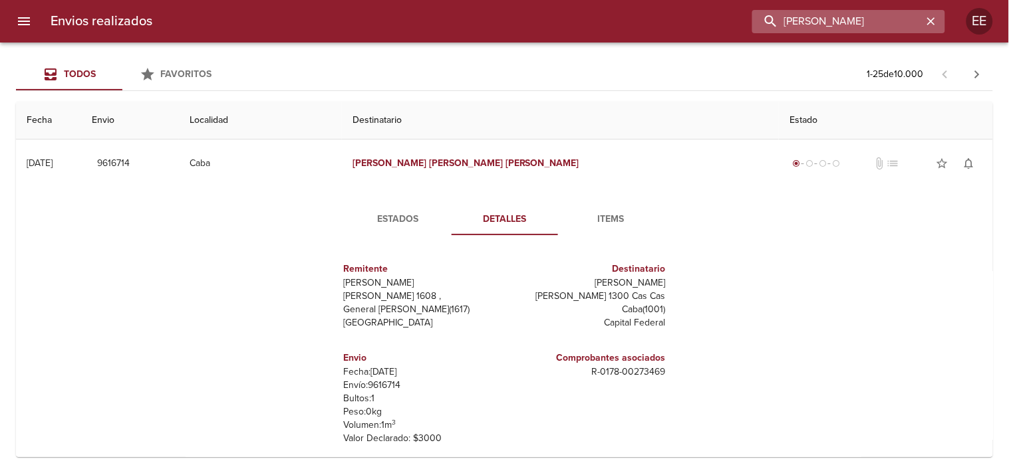
click at [794, 23] on input "[PERSON_NAME]" at bounding box center [837, 21] width 170 height 23
type input "[PERSON_NAME] [PERSON_NAME]"
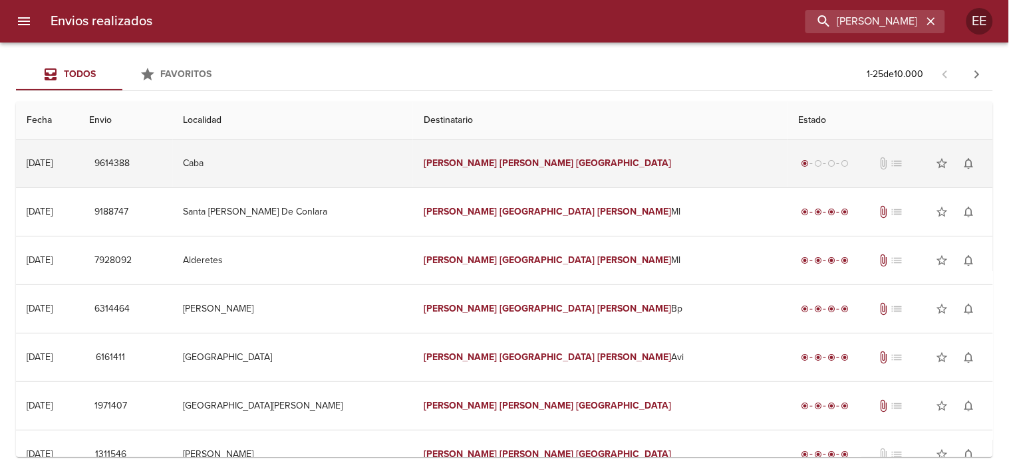
click at [576, 164] on em "[GEOGRAPHIC_DATA]" at bounding box center [623, 163] width 95 height 11
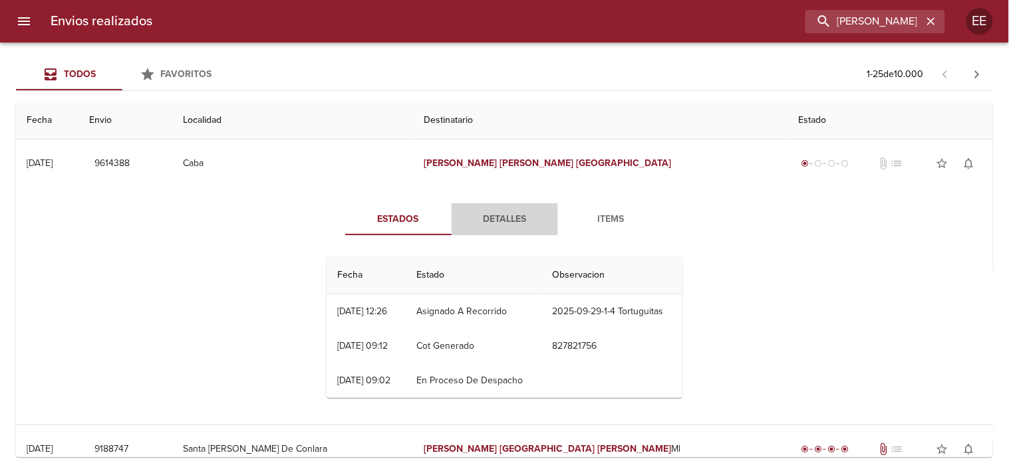
click at [499, 230] on button "Detalles" at bounding box center [505, 219] width 106 height 32
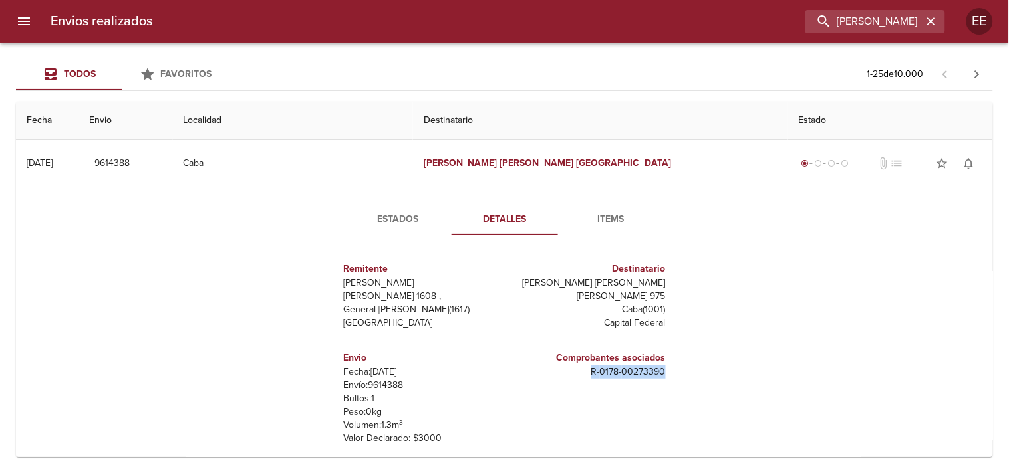
drag, startPoint x: 586, startPoint y: 386, endPoint x: 682, endPoint y: 392, distance: 96.0
click at [682, 392] on div "Estados Detalles Items Remitente Wamaro Tortuguitas [PERSON_NAME] 1608 , Genera…" at bounding box center [505, 357] width 386 height 309
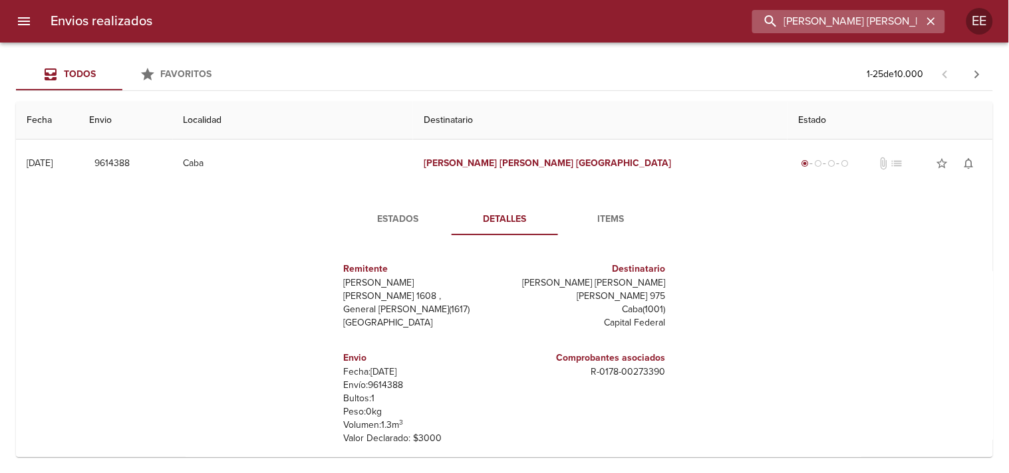
click at [843, 16] on input "[PERSON_NAME] [PERSON_NAME]" at bounding box center [837, 21] width 170 height 23
click at [849, 27] on input "buscar" at bounding box center [837, 21] width 170 height 23
type input "[PERSON_NAME]"
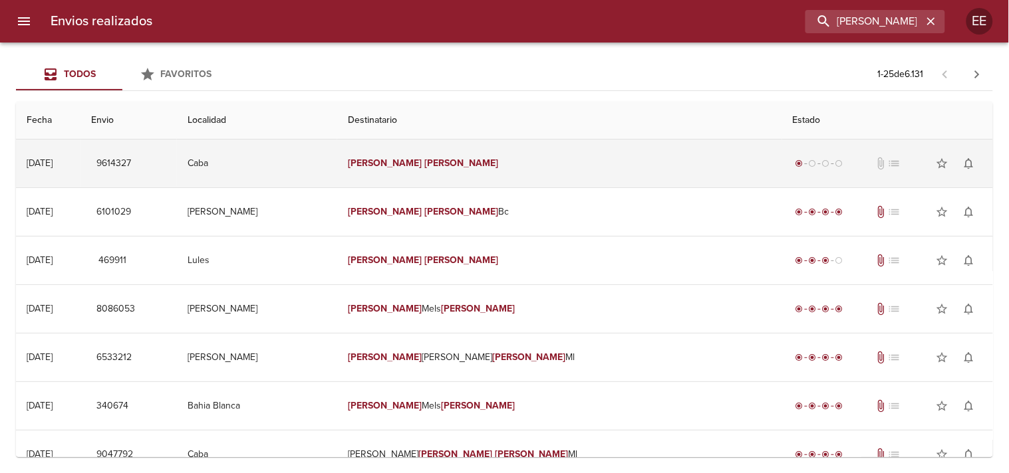
click at [536, 167] on td "[PERSON_NAME]" at bounding box center [559, 164] width 444 height 48
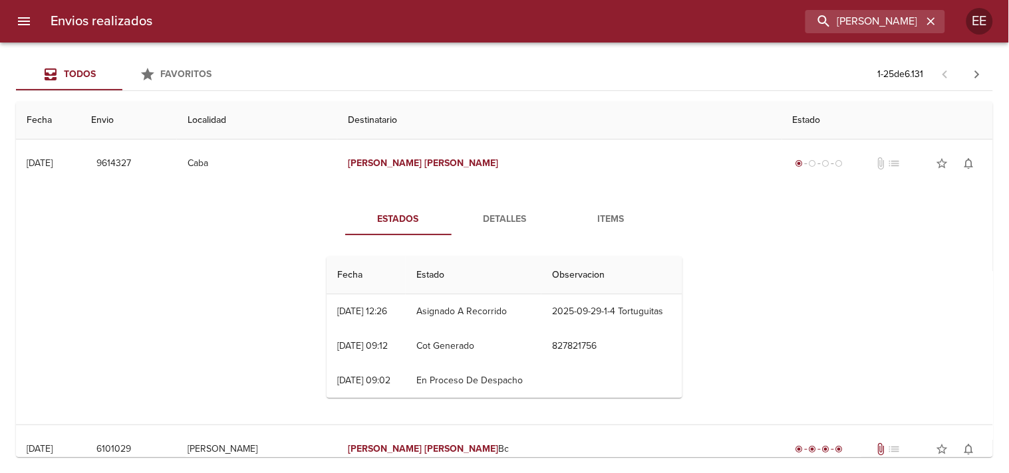
click at [495, 224] on span "Detalles" at bounding box center [504, 219] width 90 height 17
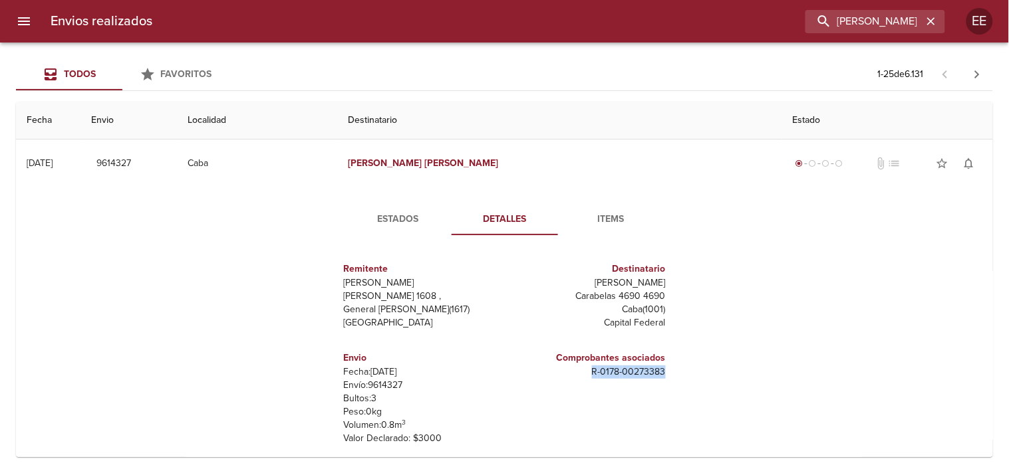
drag, startPoint x: 588, startPoint y: 381, endPoint x: 674, endPoint y: 379, distance: 85.8
click at [674, 379] on div "Remitente [PERSON_NAME] Raul [STREET_ADDRESS][PERSON_NAME] Destinatario [PERSON…" at bounding box center [504, 379] width 366 height 266
click at [833, 23] on input "[PERSON_NAME]" at bounding box center [837, 21] width 170 height 23
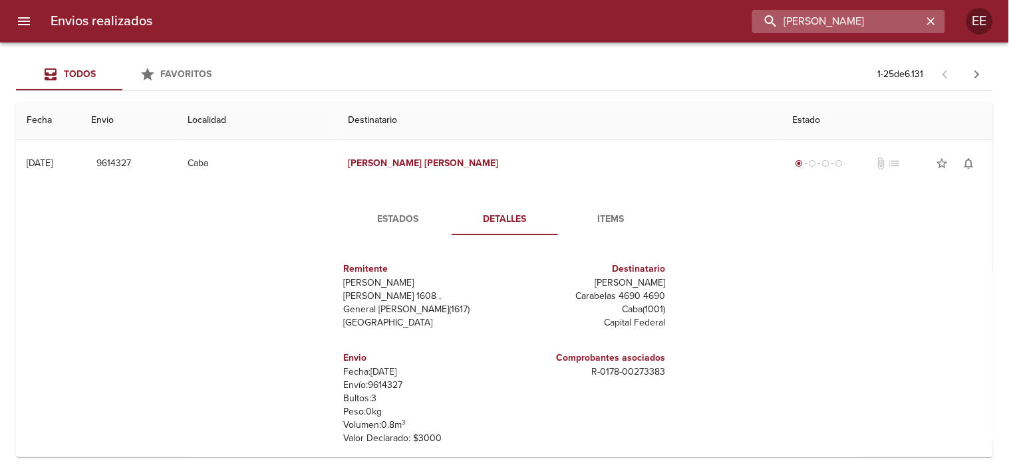
type input "[PERSON_NAME]"
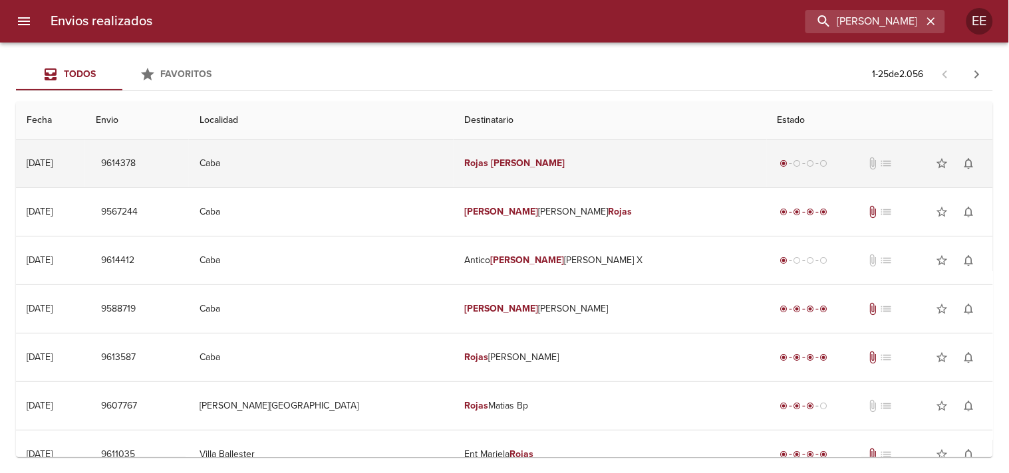
click at [537, 158] on td "[PERSON_NAME]" at bounding box center [610, 164] width 313 height 48
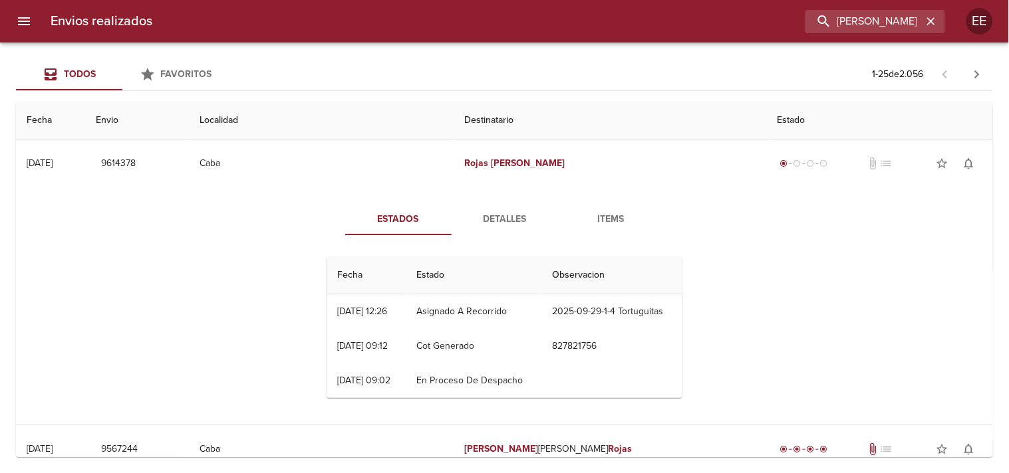
click at [481, 220] on span "Detalles" at bounding box center [504, 219] width 90 height 17
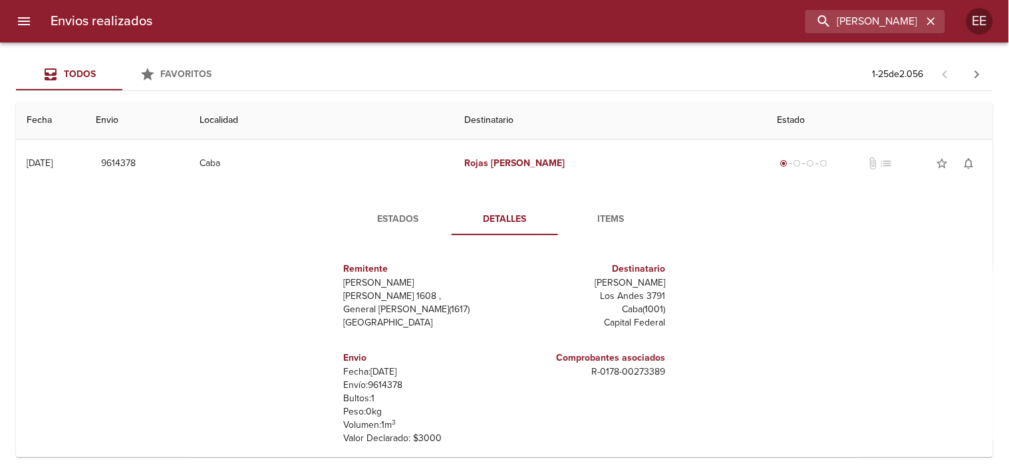
scroll to position [74, 0]
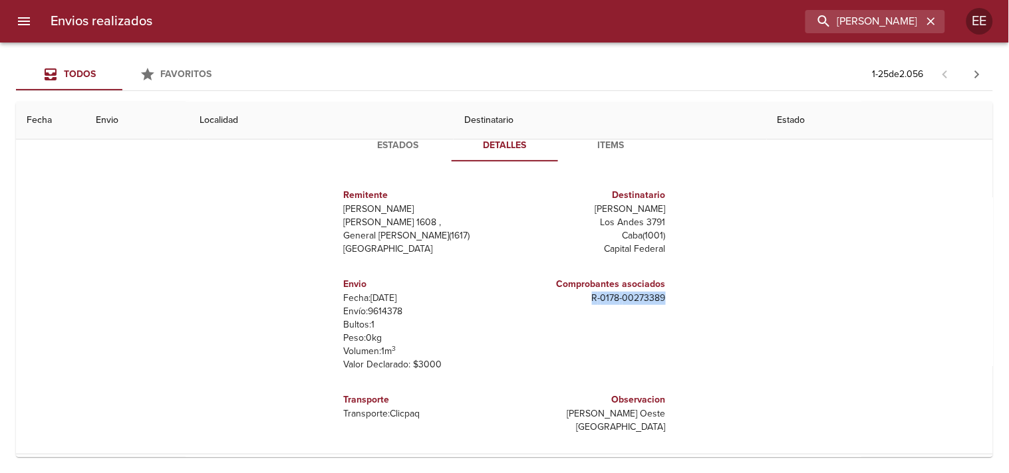
drag, startPoint x: 582, startPoint y: 301, endPoint x: 662, endPoint y: 302, distance: 79.8
click at [662, 302] on div "Comprobantes asociados R - 0178 - 00273389" at bounding box center [588, 325] width 166 height 116
click at [848, 24] on input "[PERSON_NAME]" at bounding box center [837, 21] width 170 height 23
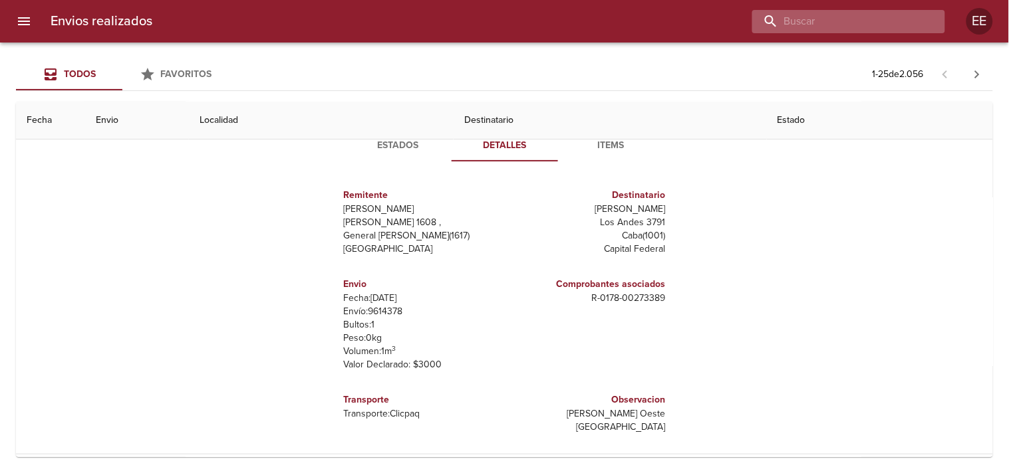
click at [840, 23] on input "buscar" at bounding box center [837, 21] width 170 height 23
type input "[PERSON_NAME]"
click at [922, 13] on button "button" at bounding box center [930, 21] width 17 height 17
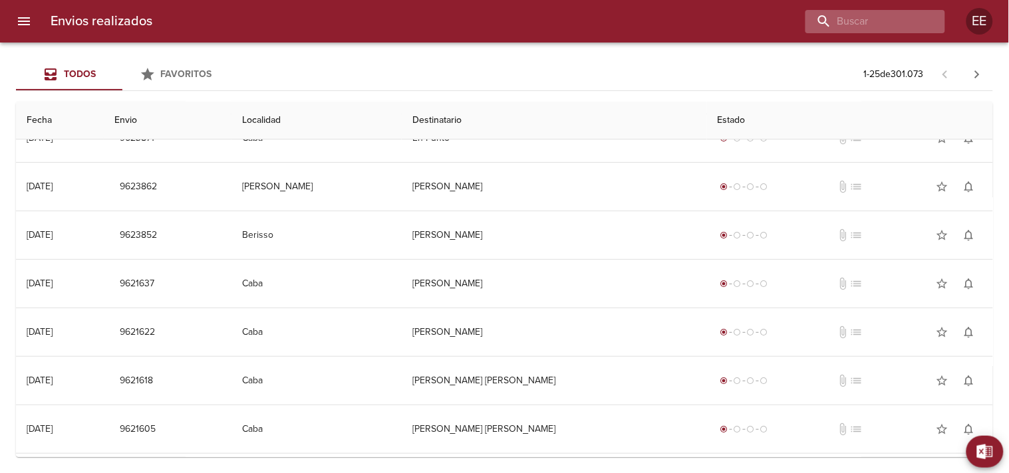
scroll to position [0, 0]
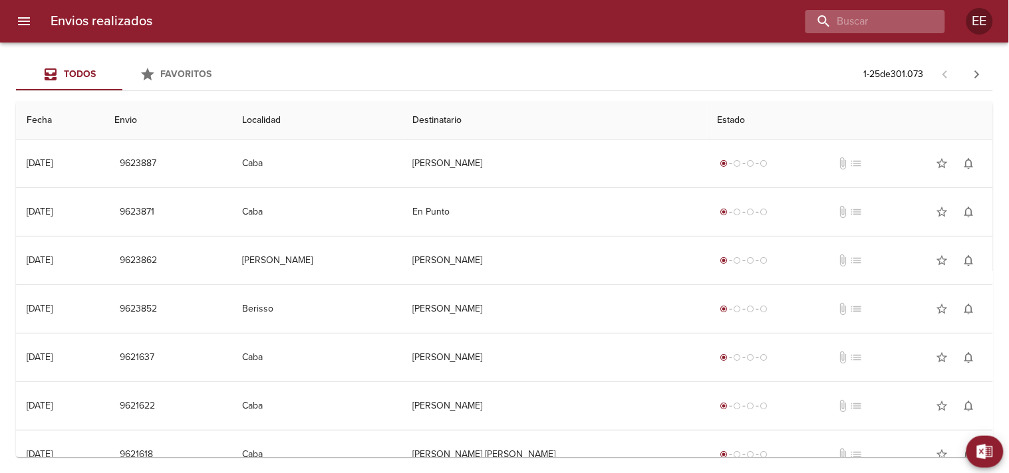
drag, startPoint x: 855, startPoint y: 35, endPoint x: 855, endPoint y: 23, distance: 12.0
click at [855, 31] on div "Envios realizados EE" at bounding box center [504, 21] width 1009 height 43
click at [855, 15] on input "buscar" at bounding box center [837, 21] width 170 height 23
type input "[PERSON_NAME]"
click at [880, 23] on input "[PERSON_NAME]" at bounding box center [837, 21] width 170 height 23
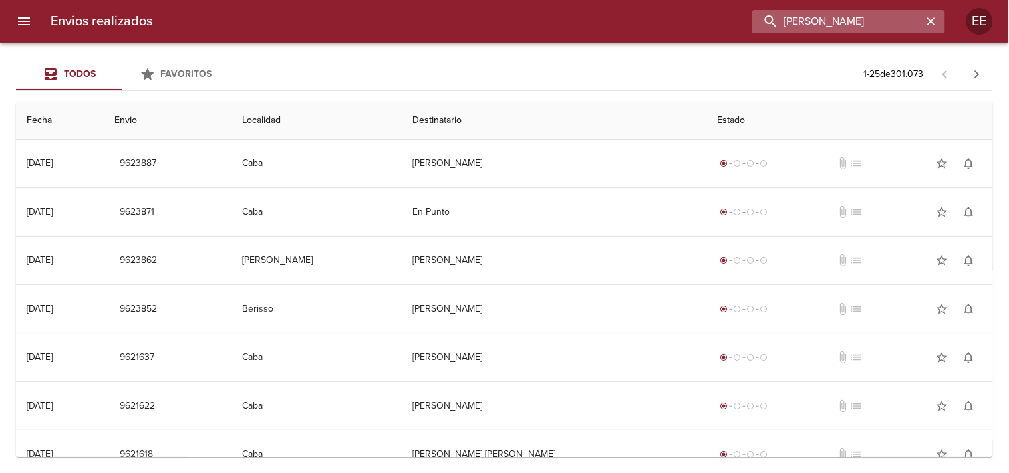
click at [843, 27] on input "[PERSON_NAME]" at bounding box center [837, 21] width 170 height 23
drag, startPoint x: 843, startPoint y: 27, endPoint x: 716, endPoint y: 22, distance: 127.8
click at [716, 22] on div "[PERSON_NAME]" at bounding box center [554, 21] width 782 height 23
type input "[PERSON_NAME]"
click at [817, 23] on input "[PERSON_NAME]" at bounding box center [837, 21] width 170 height 23
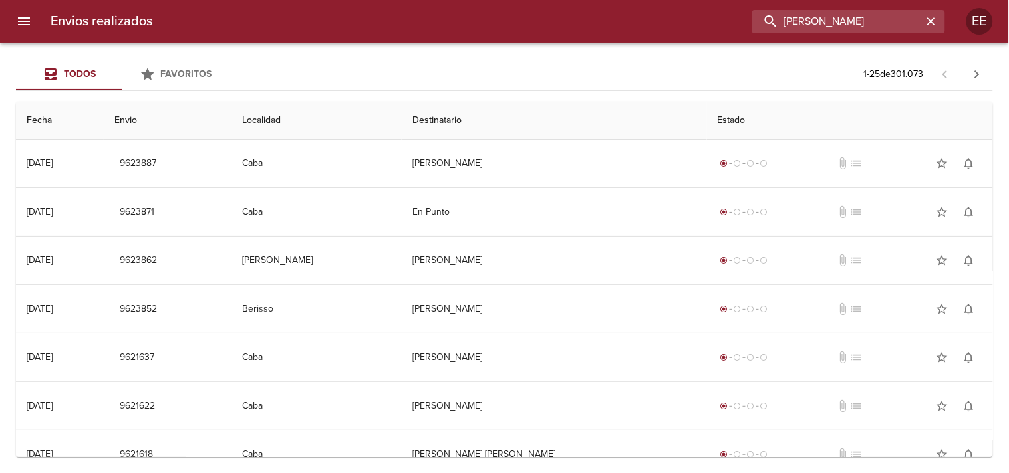
drag, startPoint x: 882, startPoint y: 24, endPoint x: 627, endPoint y: 12, distance: 255.0
click at [630, 11] on div "[PERSON_NAME]" at bounding box center [554, 21] width 782 height 23
type input "[PERSON_NAME] 176"
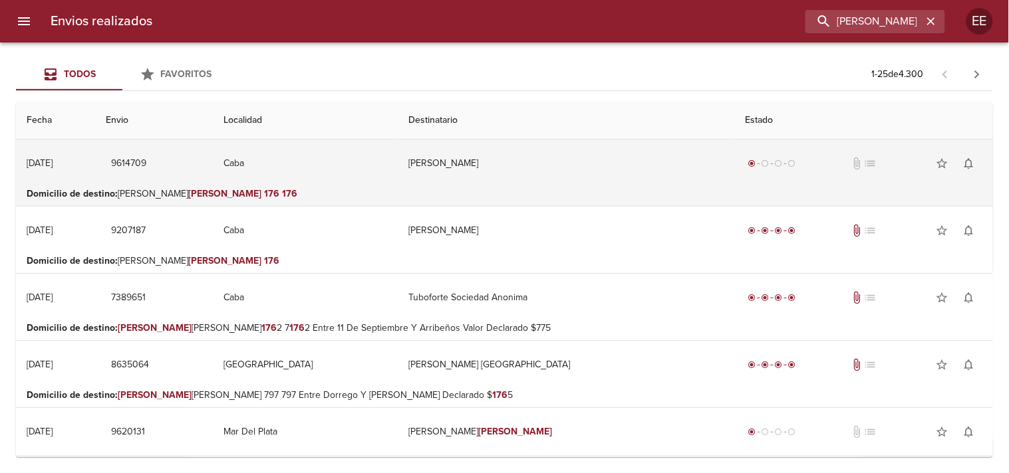
click at [567, 163] on td "[PERSON_NAME]" at bounding box center [566, 164] width 337 height 48
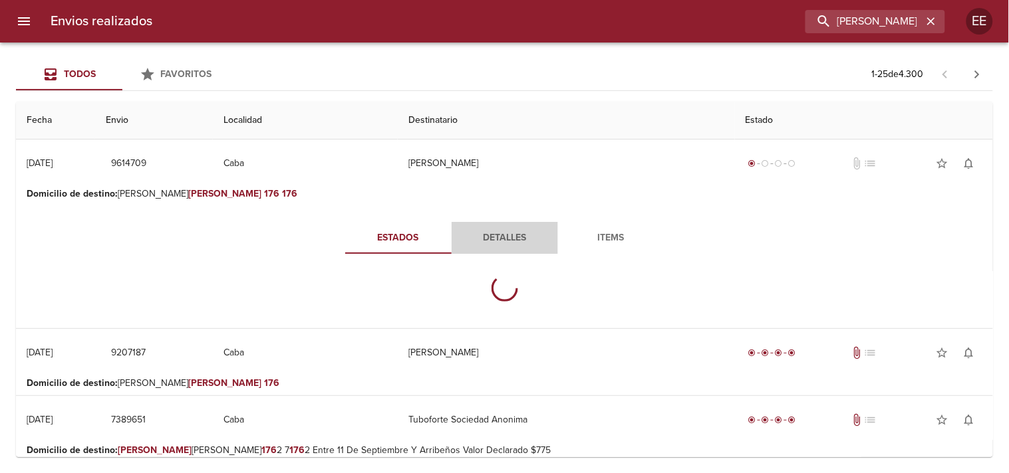
click at [507, 239] on span "Detalles" at bounding box center [504, 238] width 90 height 17
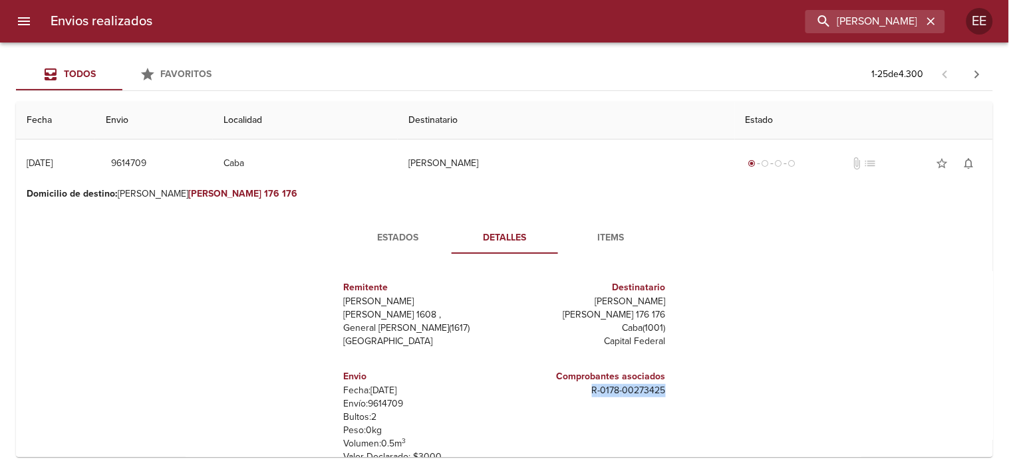
drag, startPoint x: 581, startPoint y: 392, endPoint x: 670, endPoint y: 391, distance: 89.1
click at [670, 391] on div "Remitente Wamaro Tortuguitas [PERSON_NAME] 1608 , General [PERSON_NAME] ( 1617 …" at bounding box center [504, 397] width 366 height 265
drag, startPoint x: 874, startPoint y: 21, endPoint x: 596, endPoint y: 21, distance: 278.0
click at [597, 21] on div "[PERSON_NAME] 176" at bounding box center [554, 21] width 782 height 23
type input "comes [PERSON_NAME]"
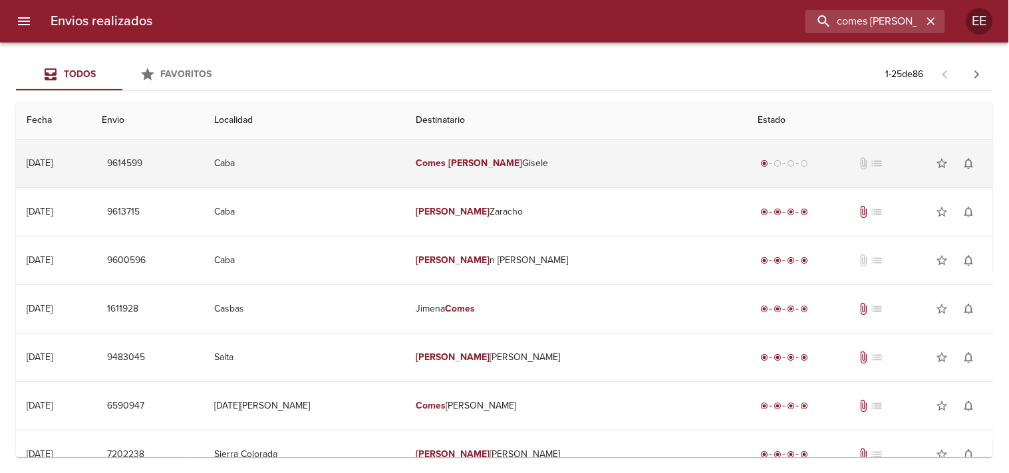
click at [489, 166] on em "[PERSON_NAME]" at bounding box center [486, 163] width 74 height 11
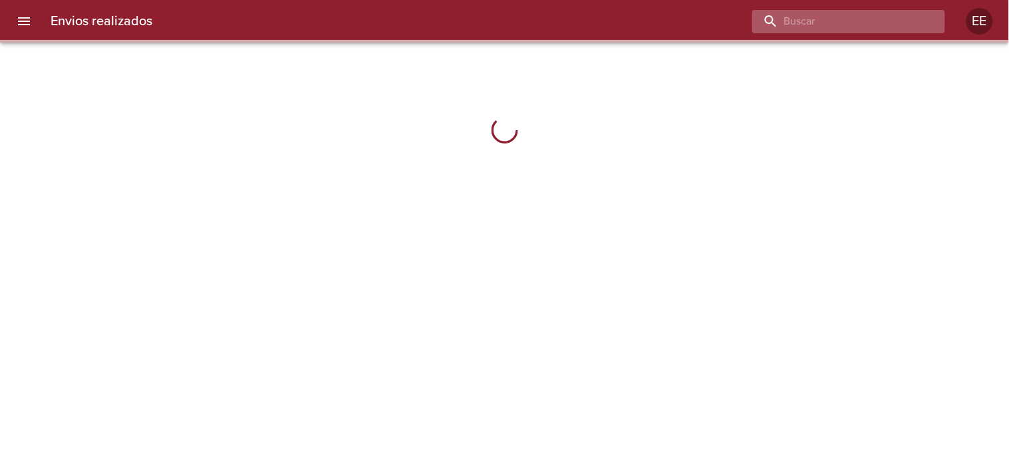
click at [876, 22] on input "buscar" at bounding box center [837, 21] width 170 height 23
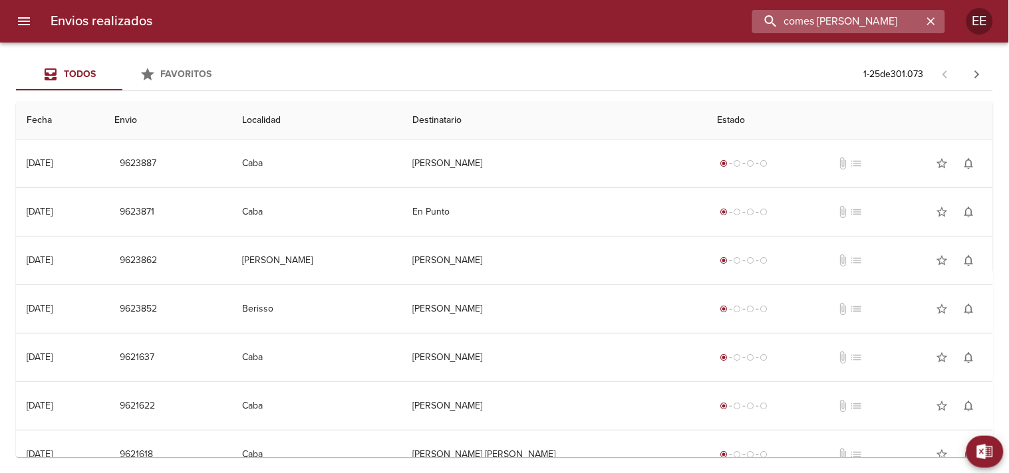
type input "comes [PERSON_NAME]"
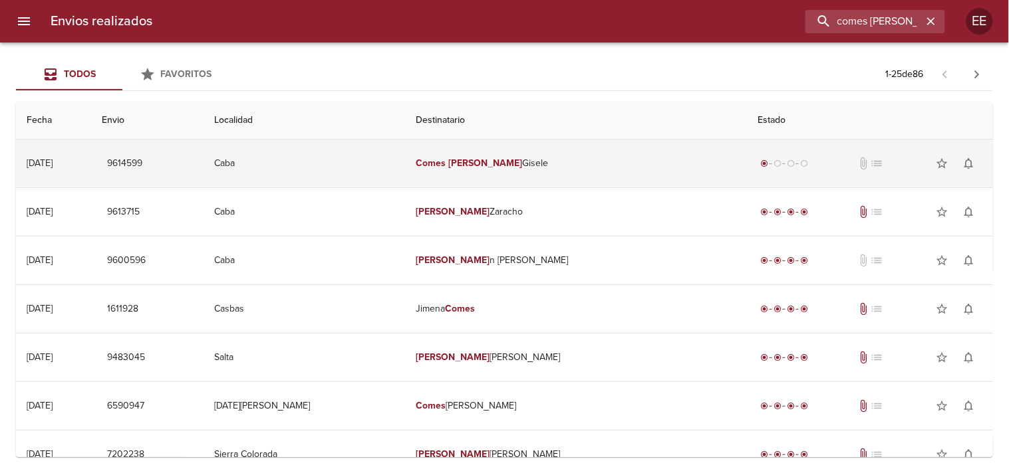
click at [506, 163] on em "[PERSON_NAME]" at bounding box center [486, 163] width 74 height 11
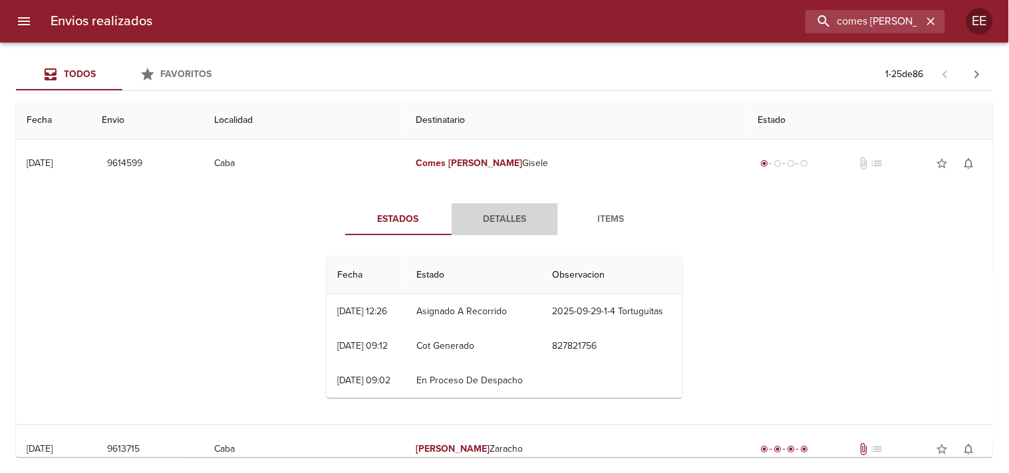
click at [477, 223] on span "Detalles" at bounding box center [504, 219] width 90 height 17
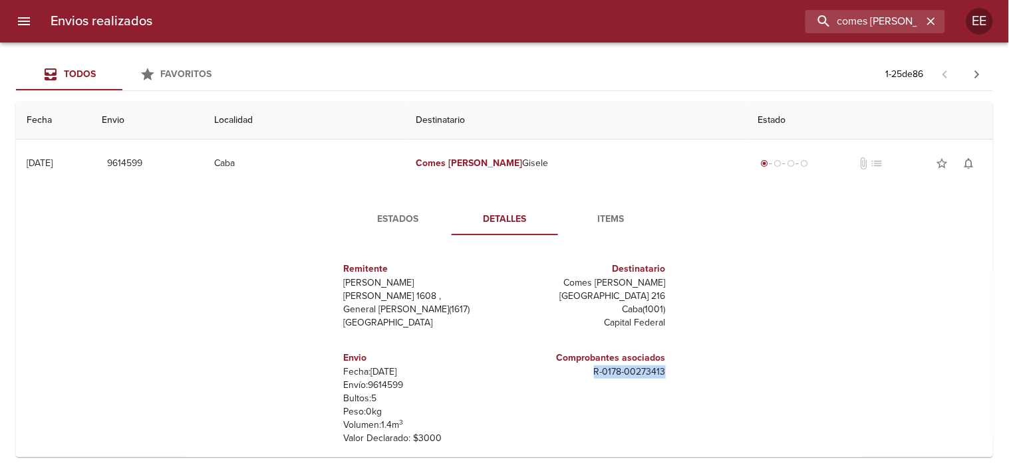
drag, startPoint x: 562, startPoint y: 380, endPoint x: 688, endPoint y: 375, distance: 126.5
click at [688, 375] on div "Estados Detalles Items Remitente Wamaro Tortuguitas Raul Soldi 1608 , General P…" at bounding box center [505, 356] width 386 height 307
copy p "R - 0178 - 00273413"
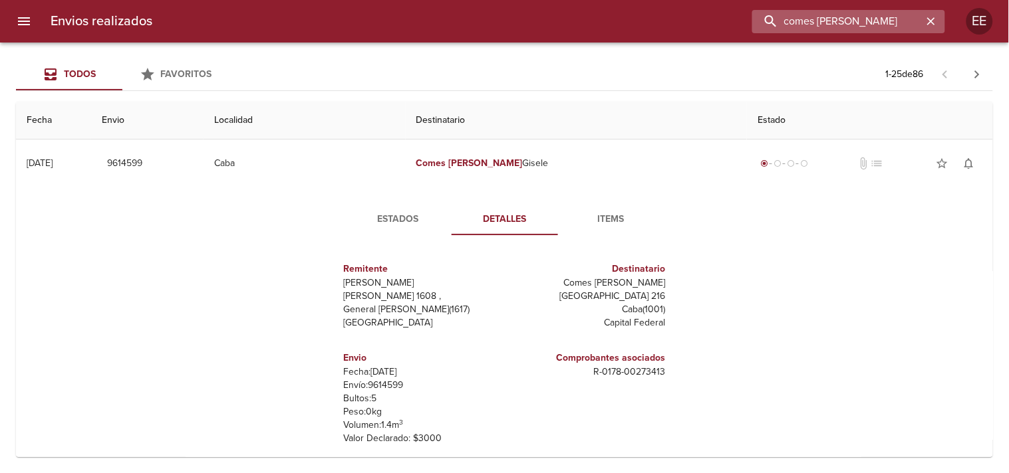
click at [843, 19] on input "comes [PERSON_NAME]" at bounding box center [837, 21] width 170 height 23
click at [835, 17] on input "buscar" at bounding box center [837, 21] width 170 height 23
type input "yanina tobal"
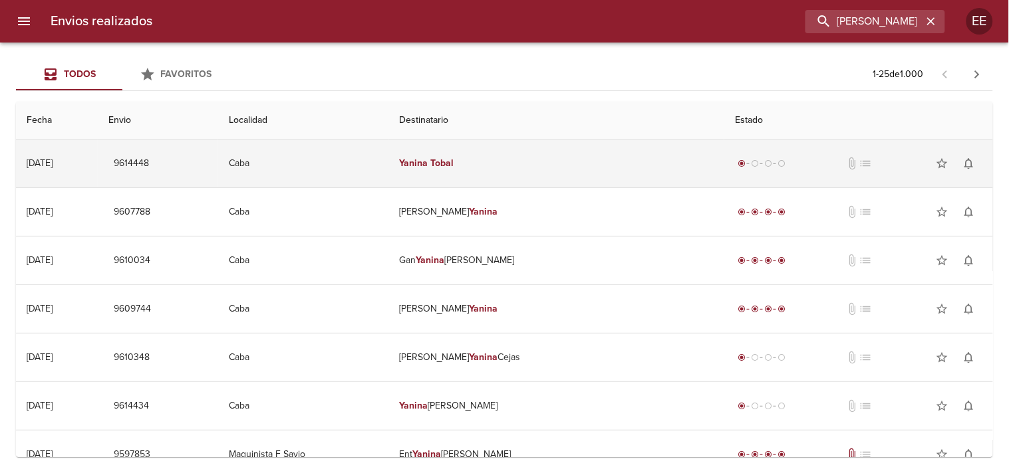
click at [428, 167] on em "Yanina" at bounding box center [413, 163] width 29 height 11
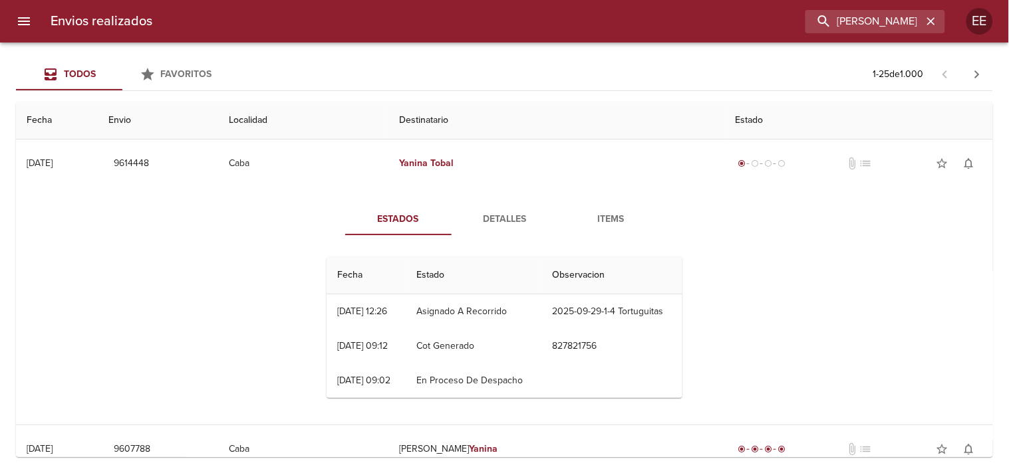
click at [499, 215] on span "Detalles" at bounding box center [504, 219] width 90 height 17
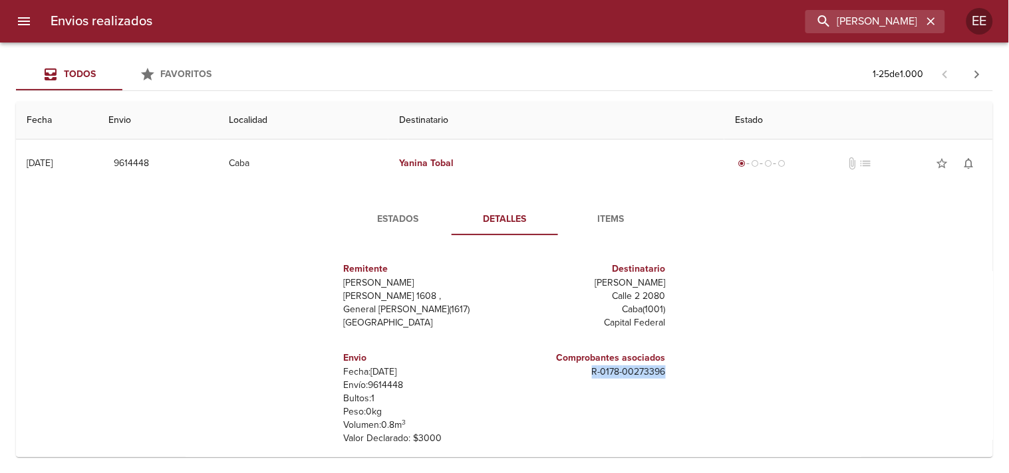
drag, startPoint x: 568, startPoint y: 369, endPoint x: 717, endPoint y: 375, distance: 149.1
click at [717, 375] on div "Estados Detalles Items Remitente Wamaro Tortuguitas Raul Soldi 1608 , General P…" at bounding box center [505, 357] width 956 height 339
copy p "R - 0178 - 00273396"
click at [839, 21] on input "yanina tobal" at bounding box center [837, 21] width 170 height 23
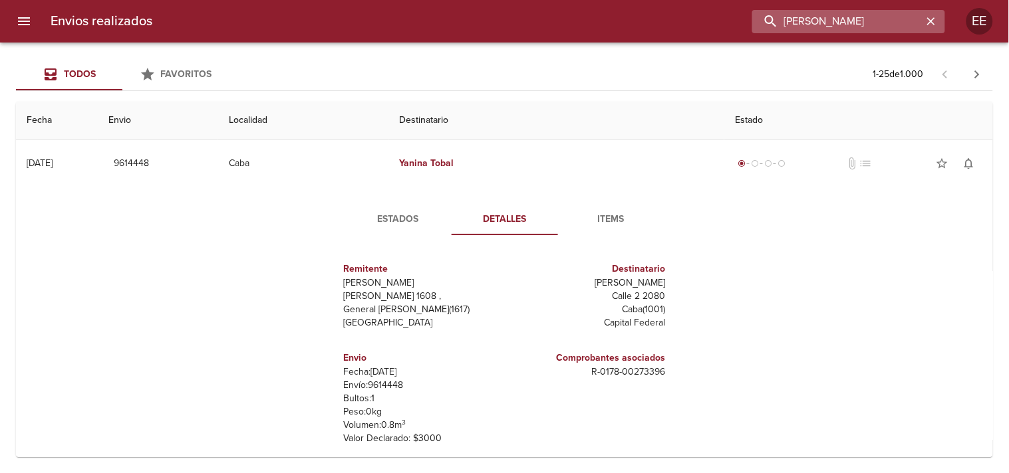
click at [839, 21] on input "yanina tobal" at bounding box center [837, 21] width 170 height 23
type input "daiana aragon"
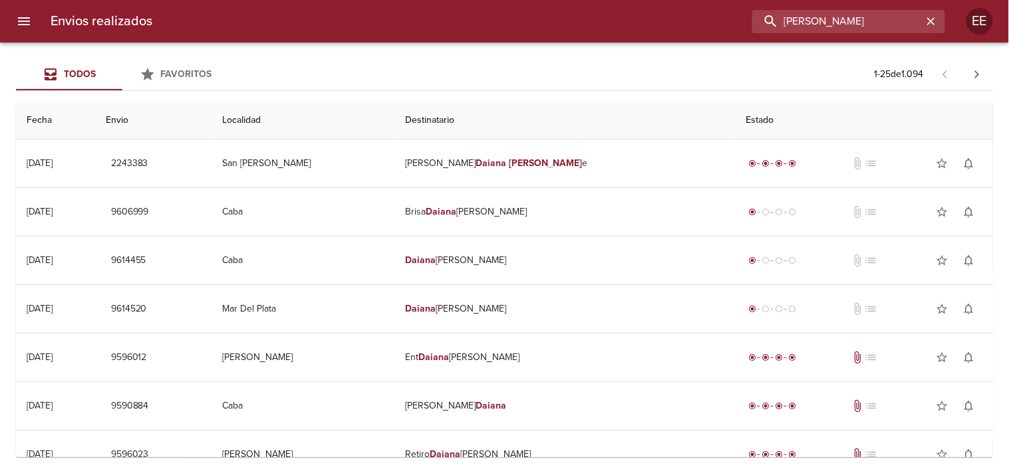
drag, startPoint x: 854, startPoint y: 19, endPoint x: 721, endPoint y: 11, distance: 133.9
click at [723, 10] on div "daiana aragon" at bounding box center [554, 21] width 782 height 23
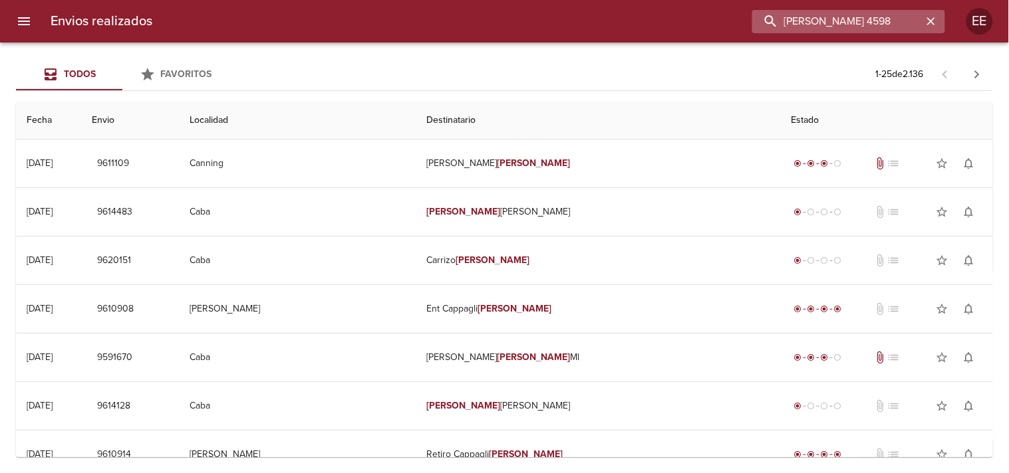
click at [853, 11] on input "paula albarracin 4598" at bounding box center [837, 21] width 170 height 23
paste input "273397"
type input "273397"
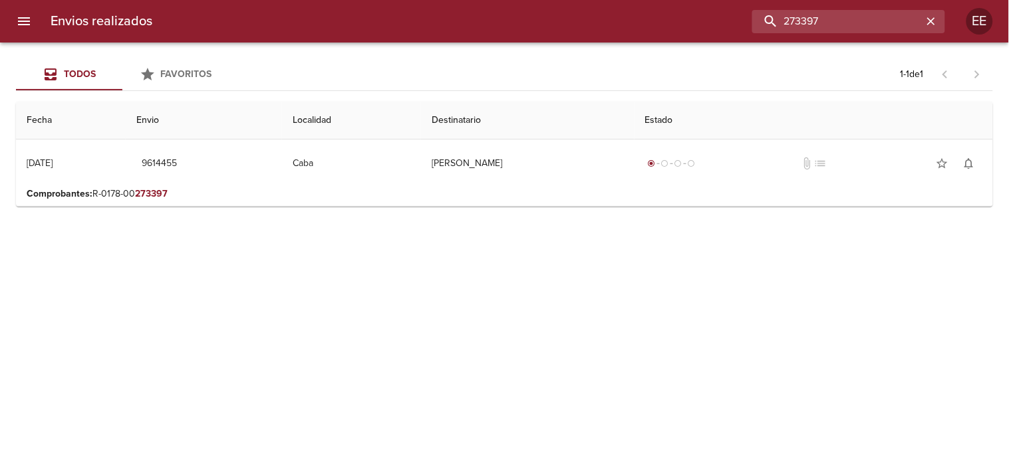
drag, startPoint x: 814, startPoint y: 19, endPoint x: 741, endPoint y: 15, distance: 72.6
click at [741, 15] on div "273397" at bounding box center [554, 21] width 782 height 23
type input "sztafij"
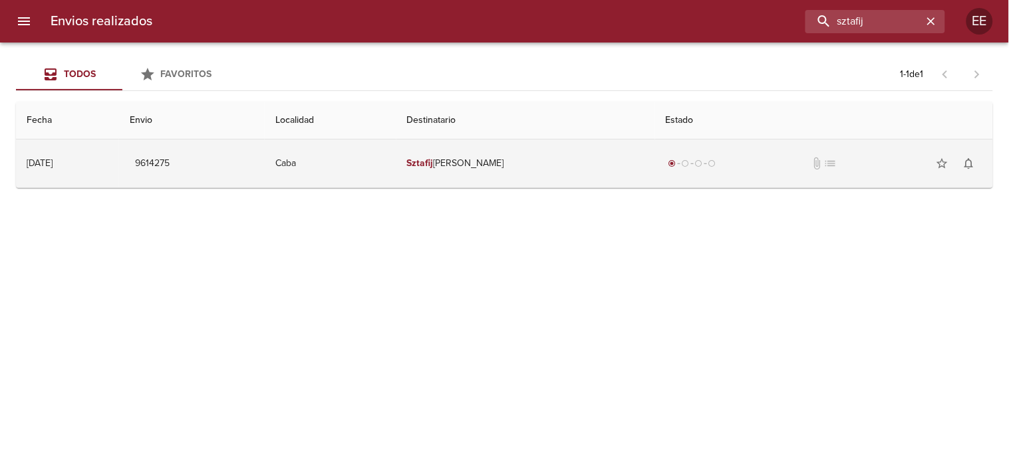
click at [499, 168] on td "Sztafij Adalberto Omar X" at bounding box center [525, 164] width 259 height 48
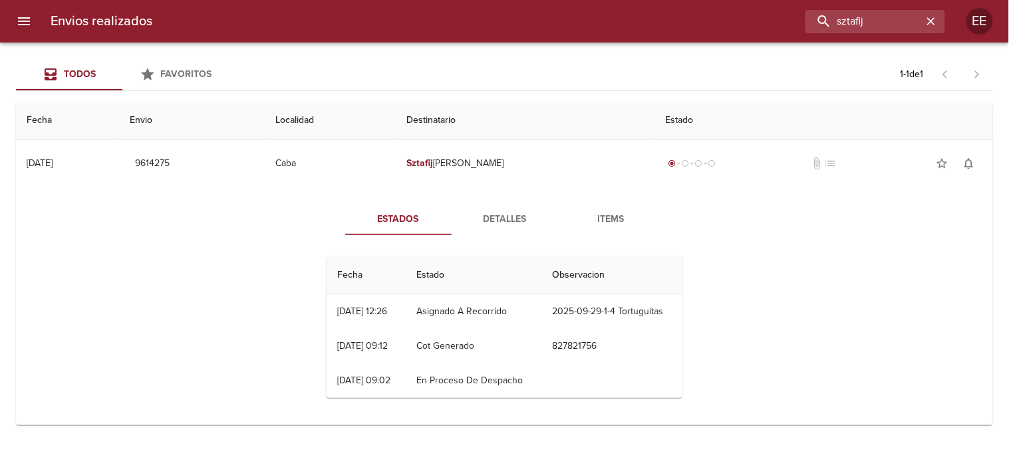
click at [490, 230] on button "Detalles" at bounding box center [505, 219] width 106 height 32
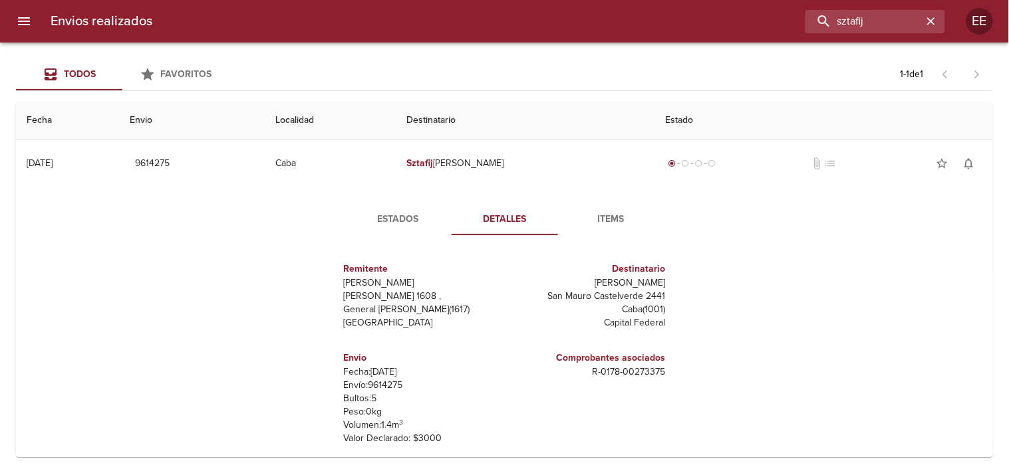
click at [536, 364] on h6 "Comprobantes asociados" at bounding box center [588, 358] width 156 height 15
drag, startPoint x: 555, startPoint y: 379, endPoint x: 660, endPoint y: 376, distance: 105.1
click at [660, 376] on div "Comprobantes asociados R - 0178 - 00273375" at bounding box center [588, 398] width 166 height 116
copy p "R - 0178 - 00273375"
drag, startPoint x: 845, startPoint y: 14, endPoint x: 787, endPoint y: 18, distance: 57.3
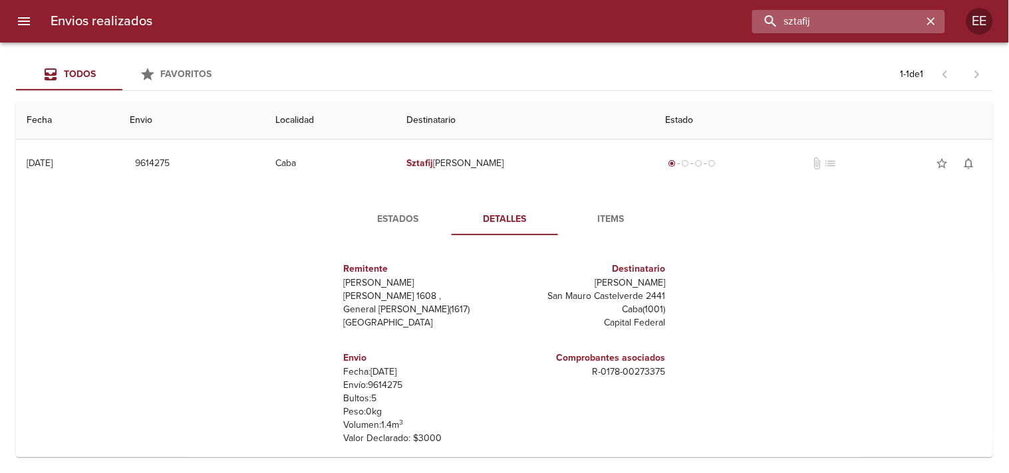
click at [789, 16] on input "sztafij" at bounding box center [837, 21] width 170 height 23
click at [803, 28] on input "sztafij" at bounding box center [837, 21] width 170 height 23
type input "goitia marcos"
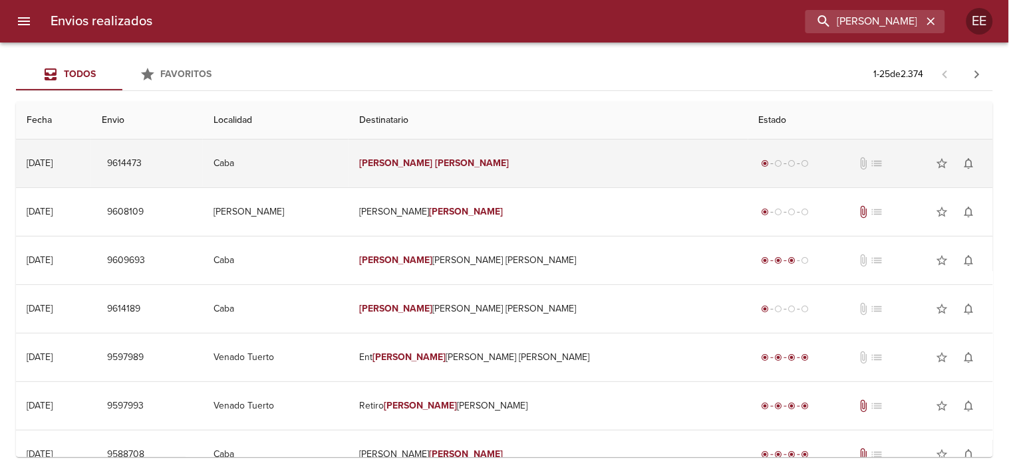
click at [469, 156] on td "Goitia Marcos" at bounding box center [548, 164] width 400 height 48
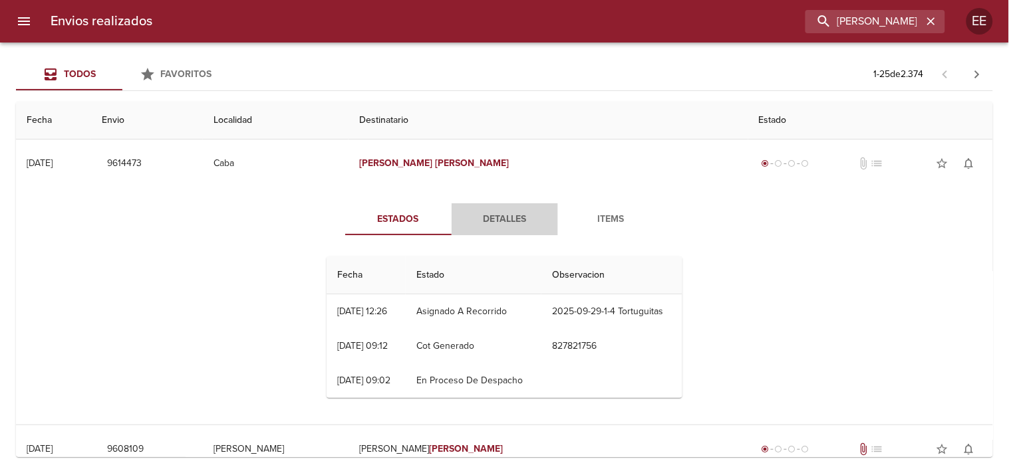
click at [481, 219] on span "Detalles" at bounding box center [504, 219] width 90 height 17
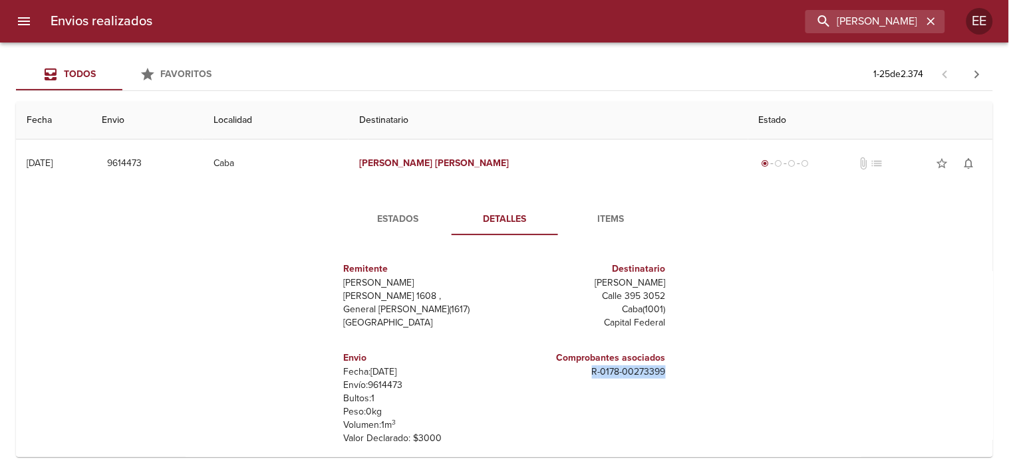
drag, startPoint x: 568, startPoint y: 377, endPoint x: 707, endPoint y: 377, distance: 139.0
click at [707, 377] on div "Estados Detalles Items Remitente Wamaro Tortuguitas Raul Soldi 1608 , General P…" at bounding box center [505, 357] width 956 height 339
copy p "R - 0178 - 00273399"
click at [876, 17] on input "goitia marcos" at bounding box center [837, 21] width 170 height 23
drag, startPoint x: 879, startPoint y: 17, endPoint x: 678, endPoint y: 23, distance: 200.9
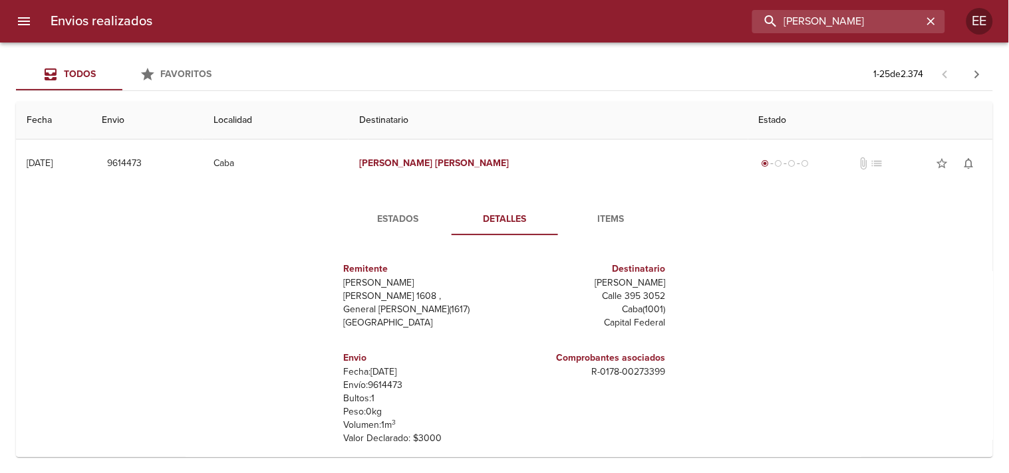
click at [678, 23] on div "goitia marcos" at bounding box center [554, 21] width 782 height 23
type input "mónica liliana"
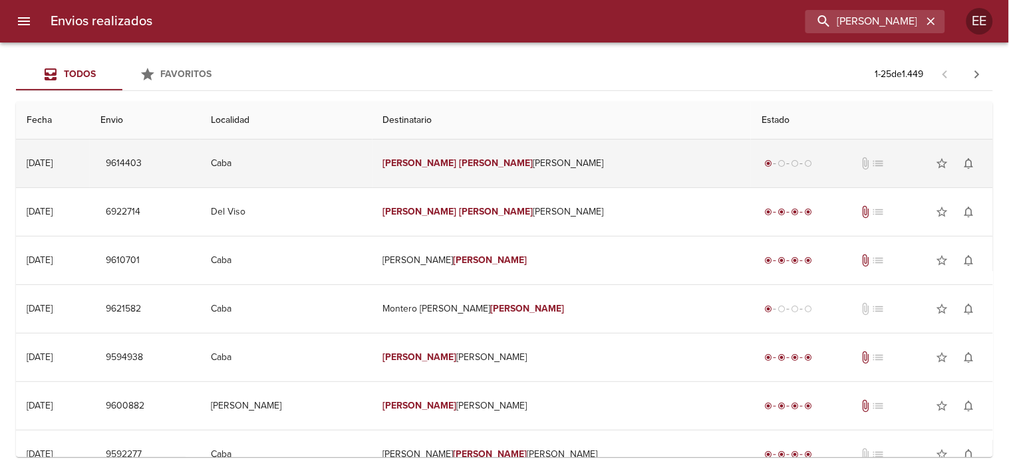
click at [504, 170] on td "Mónica Liliana Valdez" at bounding box center [561, 164] width 379 height 48
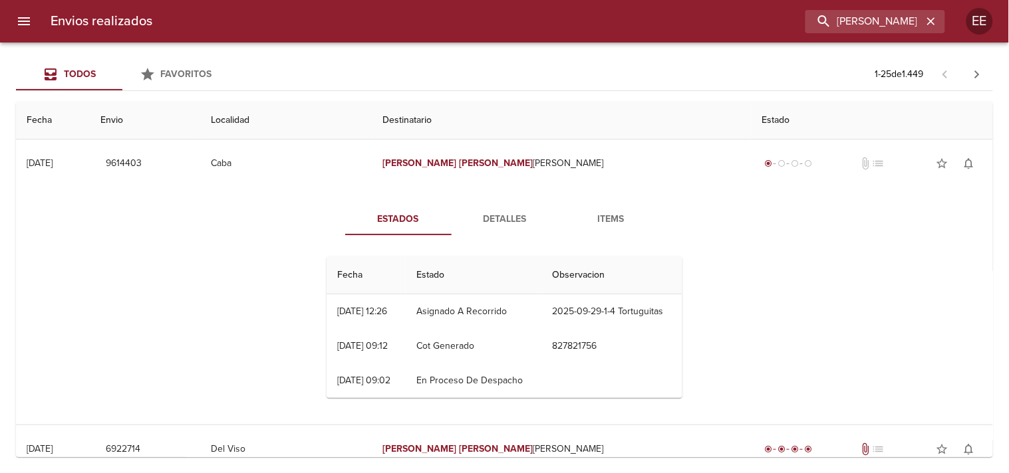
click at [505, 219] on span "Detalles" at bounding box center [504, 219] width 90 height 17
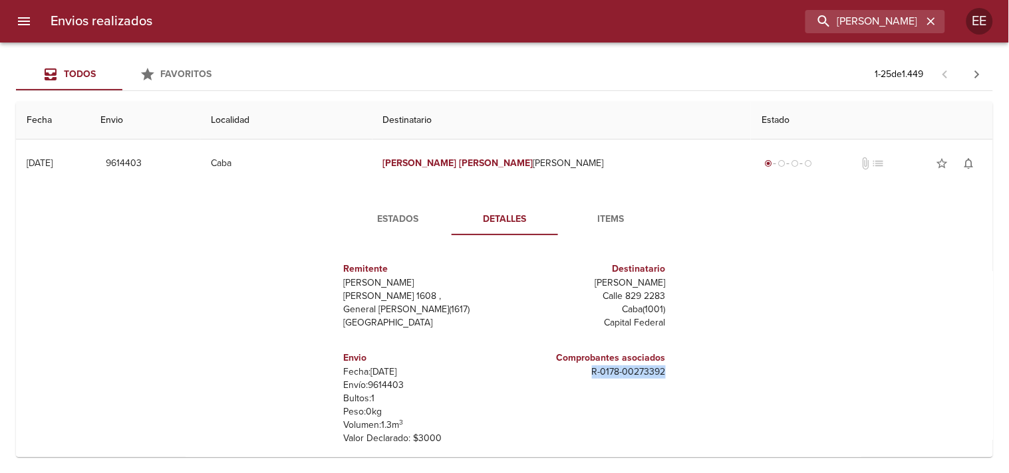
drag, startPoint x: 590, startPoint y: 382, endPoint x: 668, endPoint y: 380, distance: 77.8
click at [668, 380] on div "Remitente Wamaro Tortuguitas Raul Soldi 1608 , General Pacheco ( 1617 ) Buenos …" at bounding box center [504, 379] width 366 height 266
copy p "R - 0178 - 00273392"
drag, startPoint x: 902, startPoint y: 15, endPoint x: 642, endPoint y: 19, distance: 260.7
click at [642, 19] on div "mónica liliana" at bounding box center [554, 21] width 782 height 23
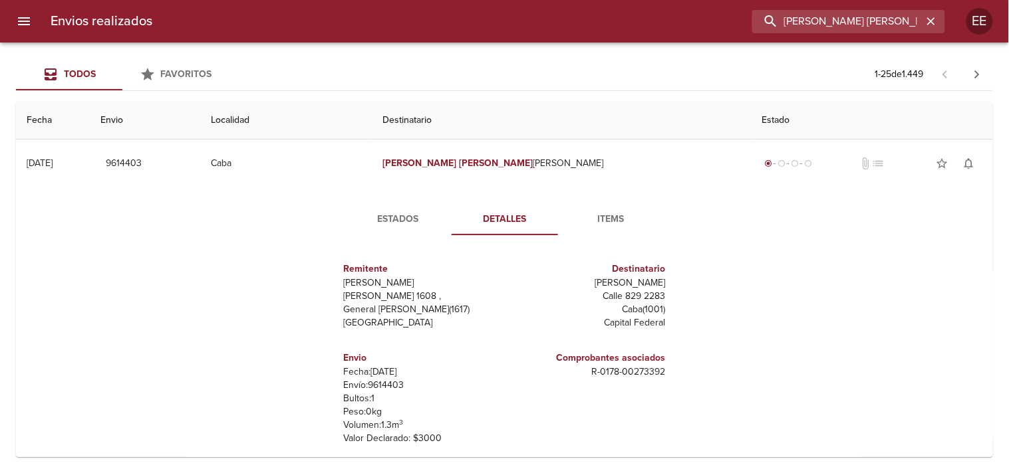
type input "carla sabrina arin"
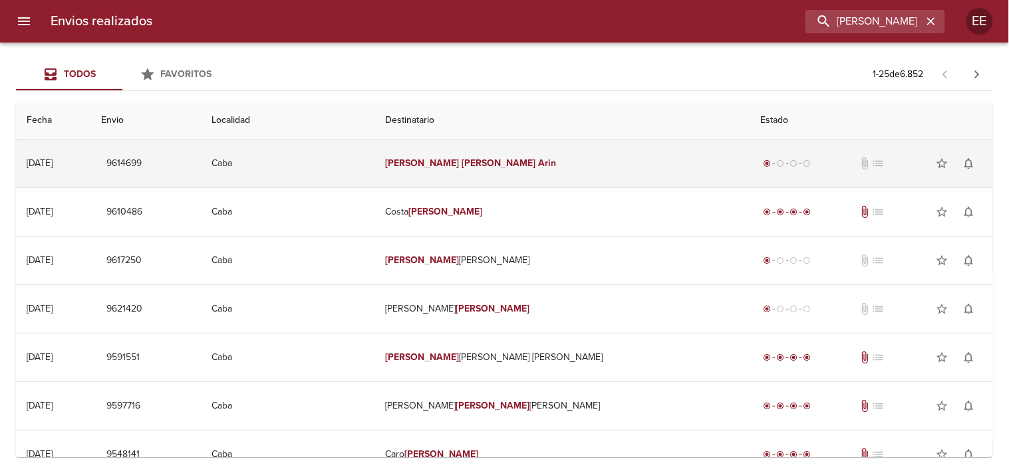
click at [451, 151] on td "Carla Sabrina Arin" at bounding box center [562, 164] width 375 height 48
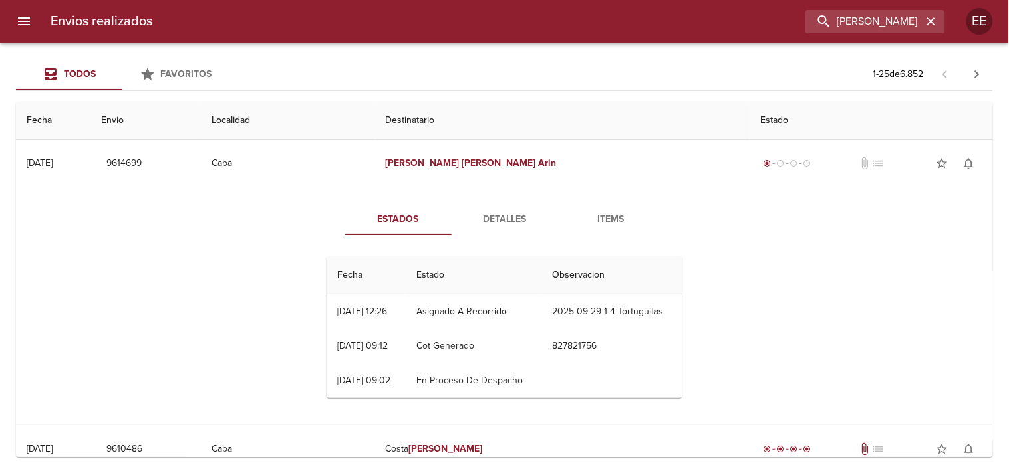
click at [495, 214] on span "Detalles" at bounding box center [504, 219] width 90 height 17
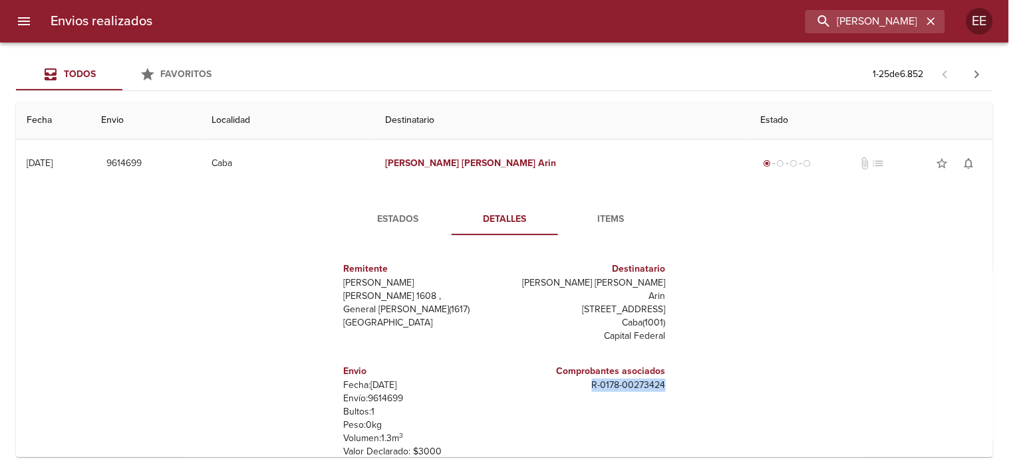
drag, startPoint x: 568, startPoint y: 378, endPoint x: 704, endPoint y: 378, distance: 135.7
click at [704, 378] on div "Estados Detalles Items Remitente Wamaro Tortuguitas Raul Soldi 1608 , General P…" at bounding box center [505, 358] width 956 height 340
copy p "R - 0178 - 00273424"
click at [872, 23] on input "carla sabrina arin" at bounding box center [837, 21] width 170 height 23
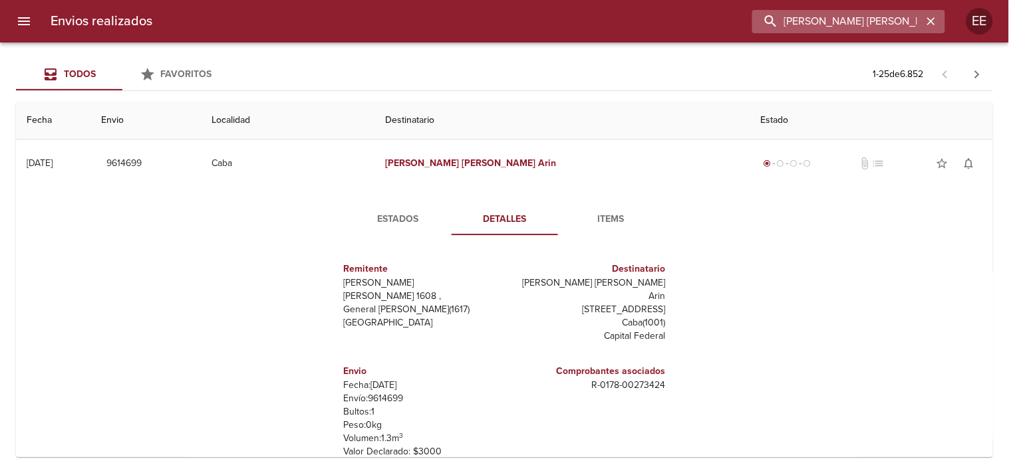
click at [872, 23] on input "carla sabrina arin" at bounding box center [837, 21] width 170 height 23
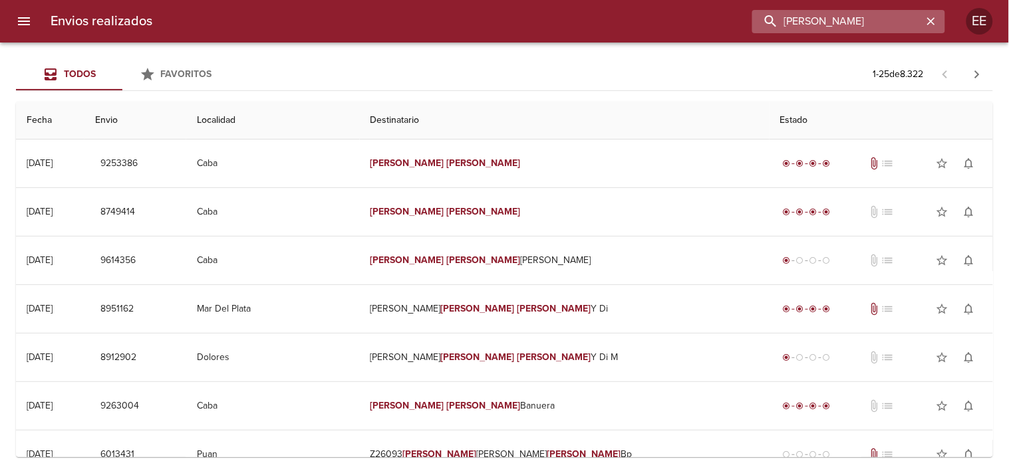
type input "vicente pablo santoro"
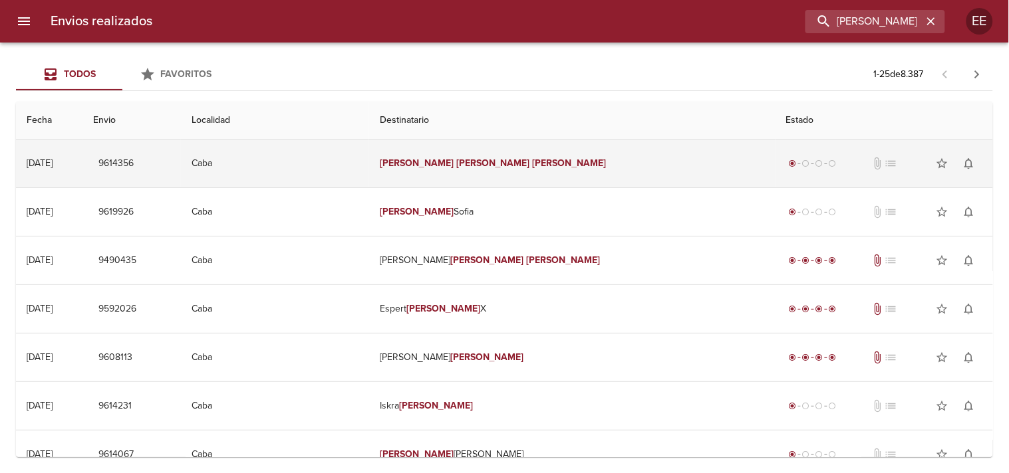
drag, startPoint x: 509, startPoint y: 177, endPoint x: 523, endPoint y: 162, distance: 19.8
click at [511, 176] on td "Vicente Pablo Santoro" at bounding box center [572, 164] width 406 height 48
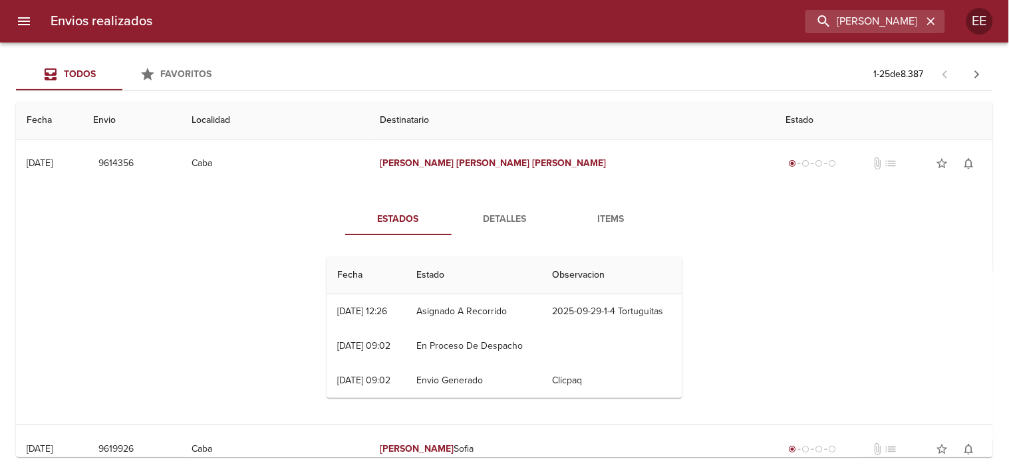
click at [501, 219] on span "Detalles" at bounding box center [504, 219] width 90 height 17
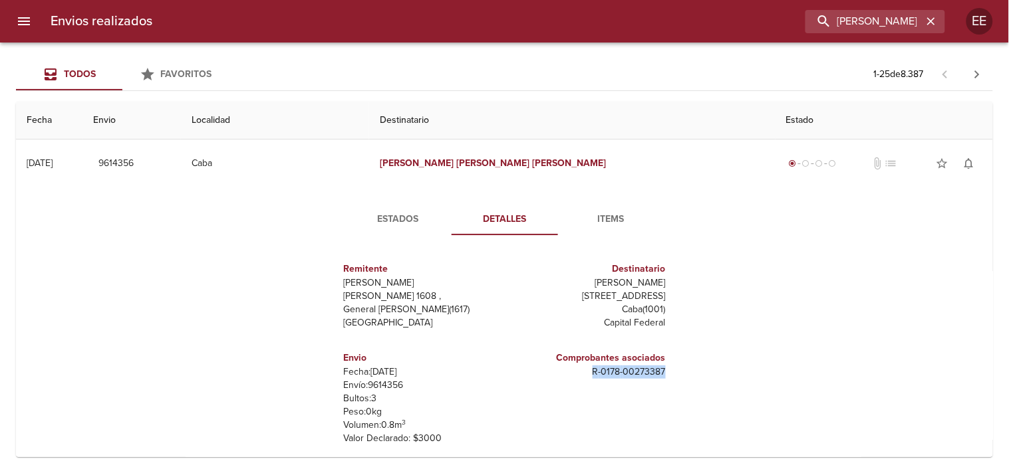
drag, startPoint x: 577, startPoint y: 391, endPoint x: 682, endPoint y: 390, distance: 105.1
click at [682, 390] on div "Remitente Wamaro Tortuguitas Raul Soldi 1608 , General Pacheco ( 1617 ) Buenos …" at bounding box center [504, 379] width 366 height 266
copy p "R - 0178 - 00273387"
click at [841, 16] on input "vicente pablo santoro" at bounding box center [837, 21] width 170 height 23
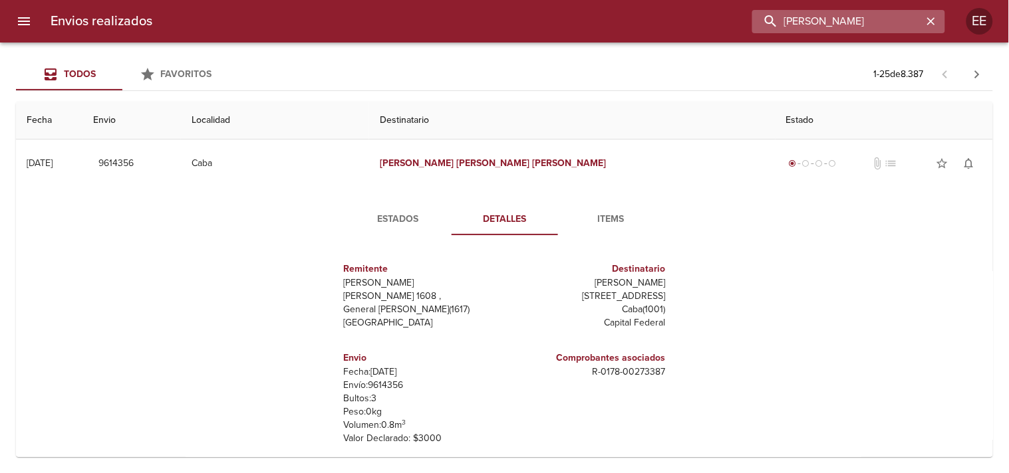
click at [841, 16] on input "vicente pablo santoro" at bounding box center [837, 21] width 170 height 23
type input "alexander zayas"
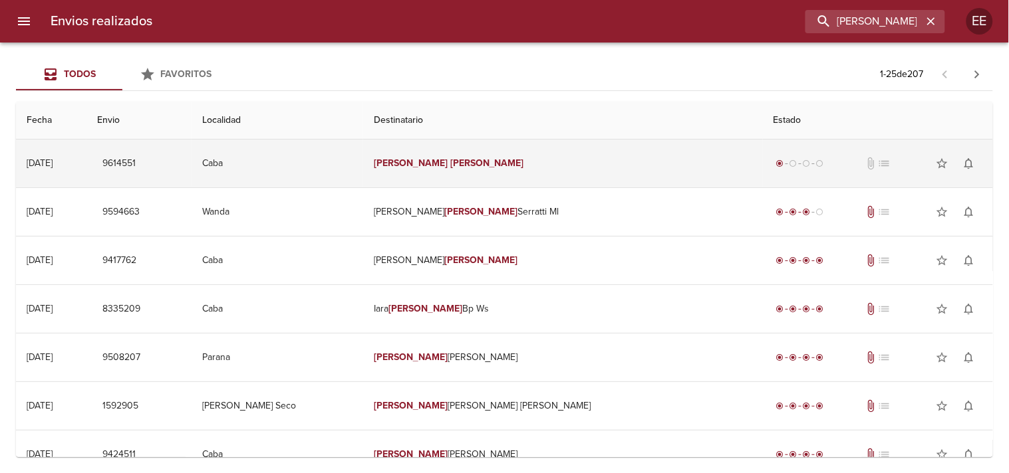
click at [632, 154] on td "Alexander Zayas" at bounding box center [563, 164] width 400 height 48
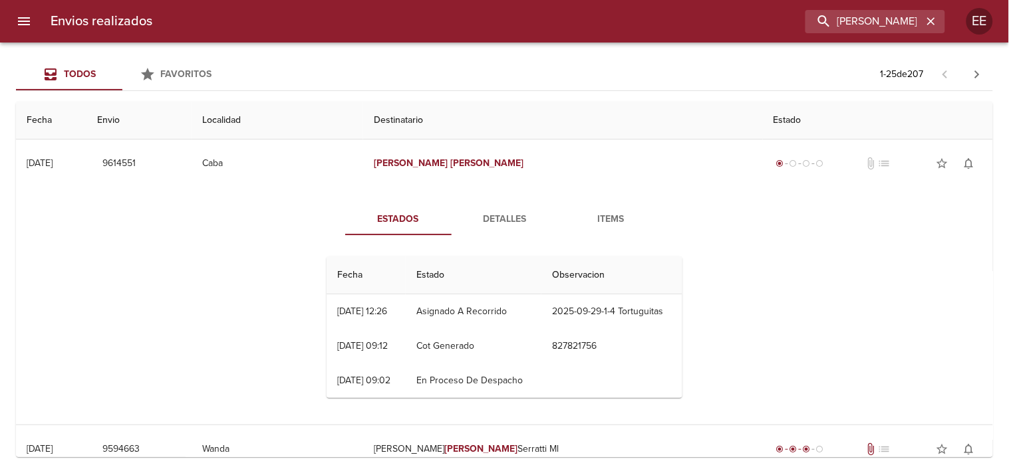
click at [515, 215] on span "Detalles" at bounding box center [504, 219] width 90 height 17
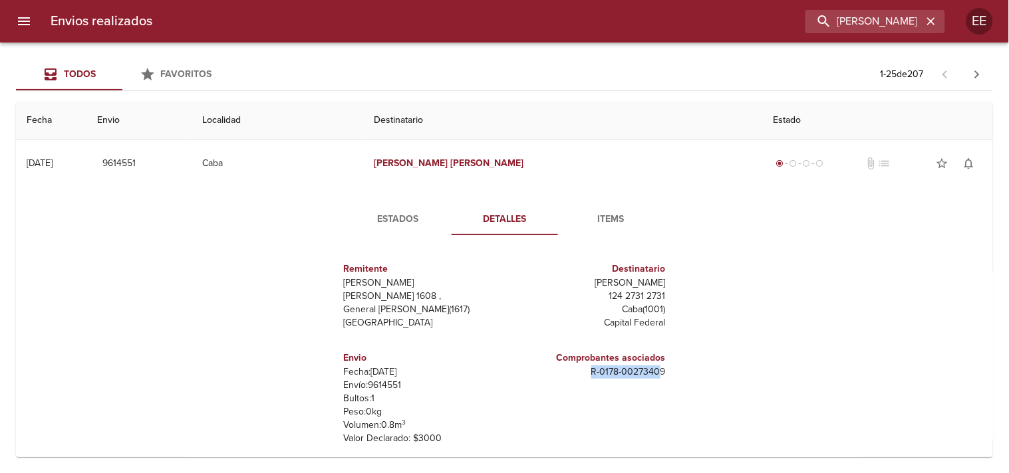
drag, startPoint x: 569, startPoint y: 368, endPoint x: 654, endPoint y: 377, distance: 85.6
click at [654, 377] on p "R - 0178 - 00273409" at bounding box center [588, 372] width 156 height 13
copy p "R - 0178 - 0027340"
click at [577, 379] on div "Comprobantes asociados R - 0178 - 00273409" at bounding box center [588, 365] width 156 height 39
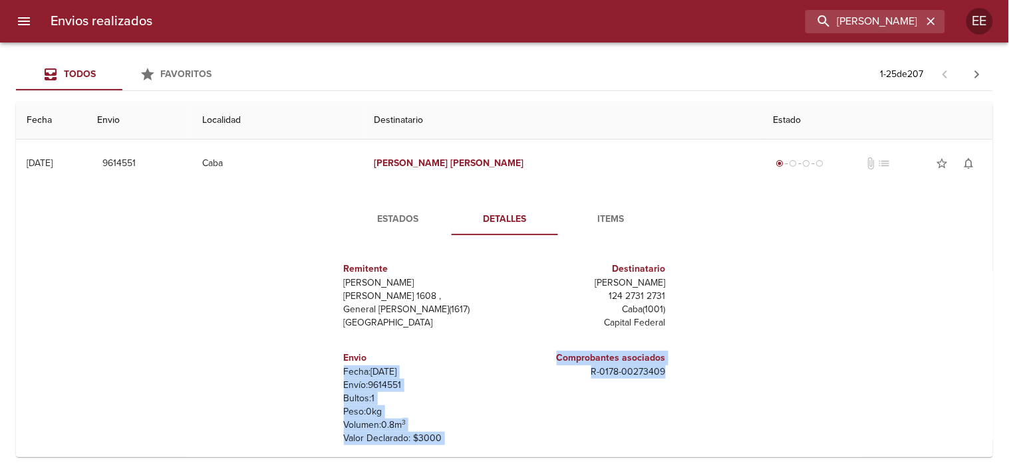
drag, startPoint x: 673, startPoint y: 376, endPoint x: 463, endPoint y: 358, distance: 210.2
click at [463, 358] on div "Remitente Wamaro Tortuguitas Raul Soldi 1608 , General Pacheco ( 1617 ) Buenos …" at bounding box center [504, 378] width 366 height 265
click at [595, 370] on p "R - 0178 - 00273409" at bounding box center [588, 372] width 156 height 13
click at [588, 374] on p "R - 0178 - 00273409" at bounding box center [588, 372] width 156 height 13
click at [544, 391] on div "Comprobantes asociados R - 0178 - 00273409" at bounding box center [588, 398] width 166 height 116
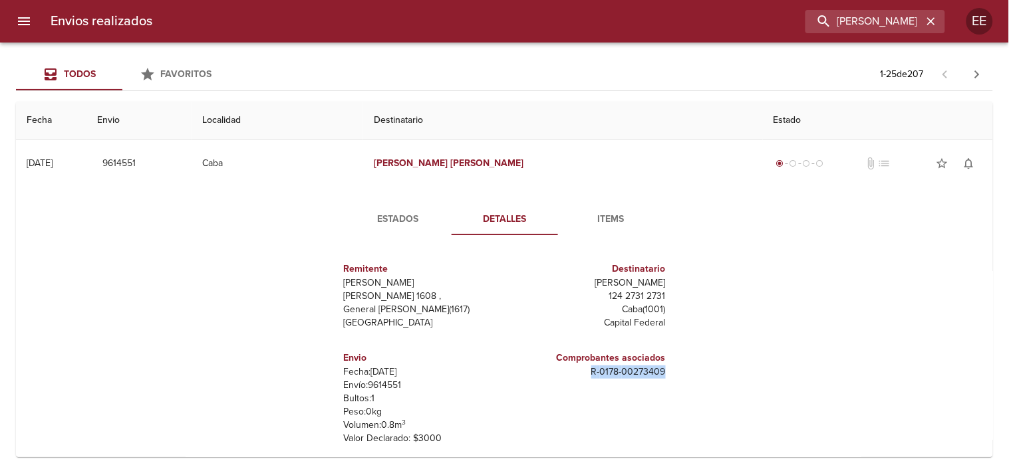
drag, startPoint x: 581, startPoint y: 374, endPoint x: 646, endPoint y: 381, distance: 66.2
click at [674, 372] on div "Remitente Wamaro Tortuguitas Raul Soldi 1608 , General Pacheco ( 1617 ) Buenos …" at bounding box center [504, 378] width 366 height 265
copy p "R - 0178 - 00273409"
click at [839, 25] on input "alexander zayas" at bounding box center [837, 21] width 170 height 23
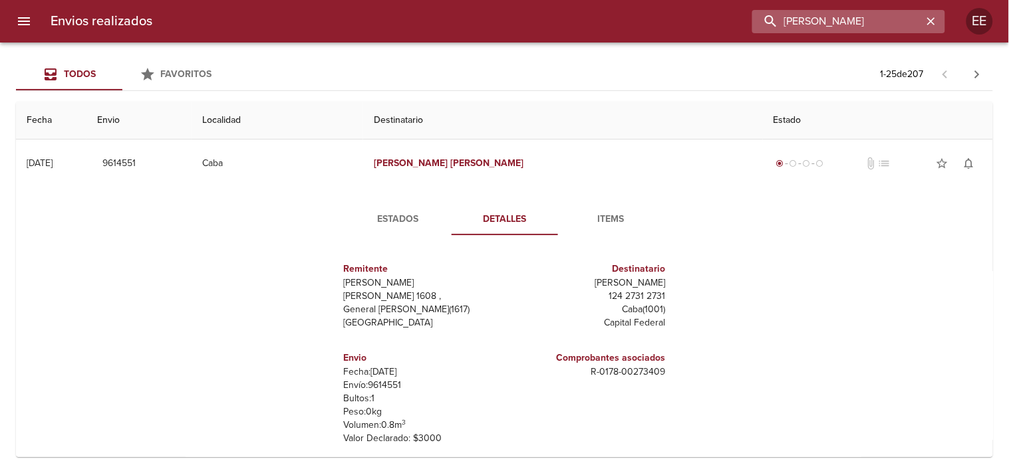
click at [839, 25] on input "alexander zayas" at bounding box center [837, 21] width 170 height 23
type input "l"
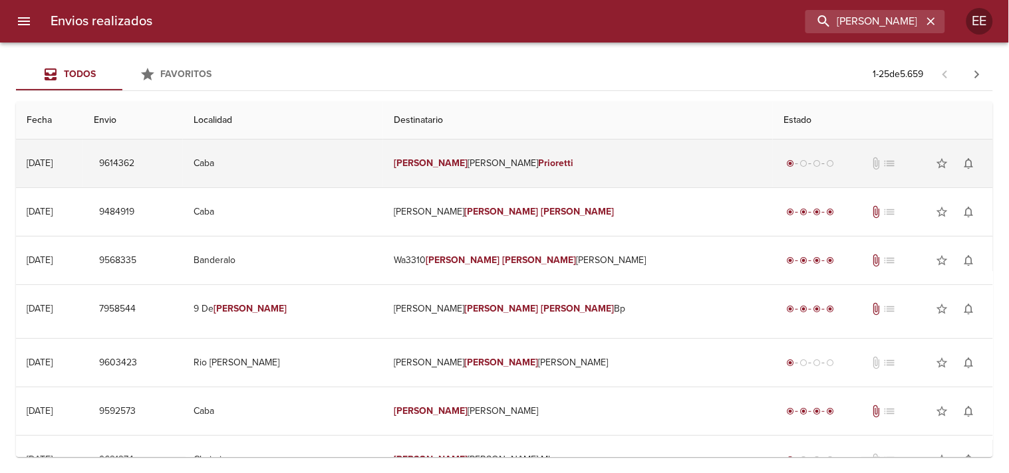
click at [486, 164] on td "Julio César Prioretti" at bounding box center [578, 164] width 390 height 48
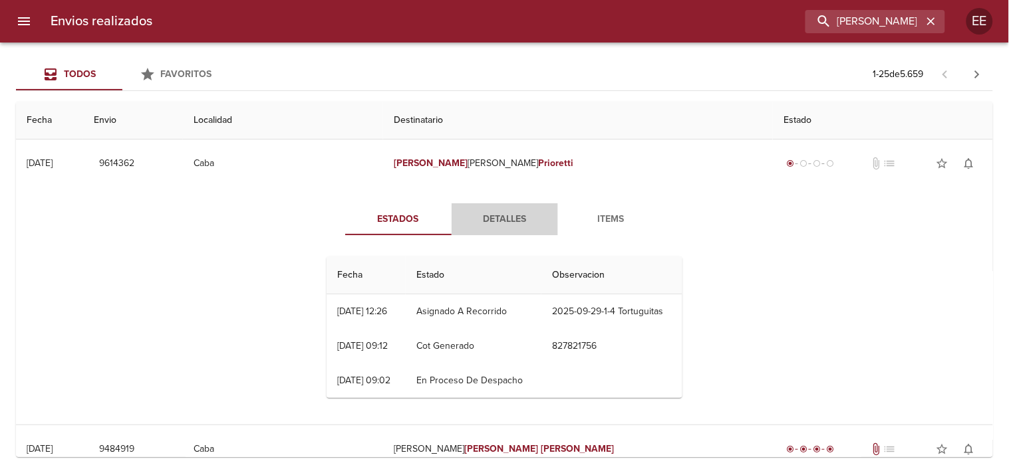
click at [491, 219] on span "Detalles" at bounding box center [504, 219] width 90 height 17
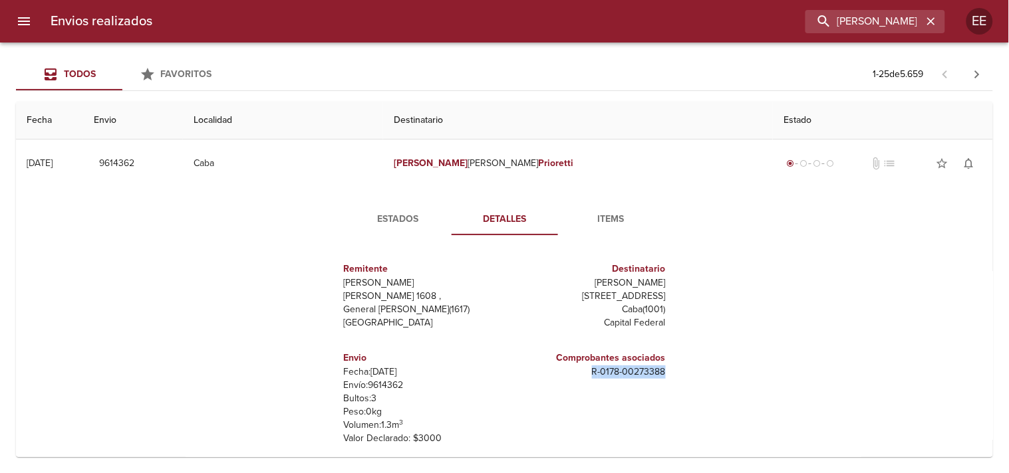
drag, startPoint x: 604, startPoint y: 377, endPoint x: 656, endPoint y: 384, distance: 53.0
click at [669, 377] on div "Remitente Wamaro Tortuguitas Raul Soldi 1608 , General Pacheco ( 1617 ) Buenos …" at bounding box center [504, 378] width 366 height 265
copy p "R - 0178 - 00273388"
click at [839, 24] on input "julio cesar prioretti" at bounding box center [837, 21] width 170 height 23
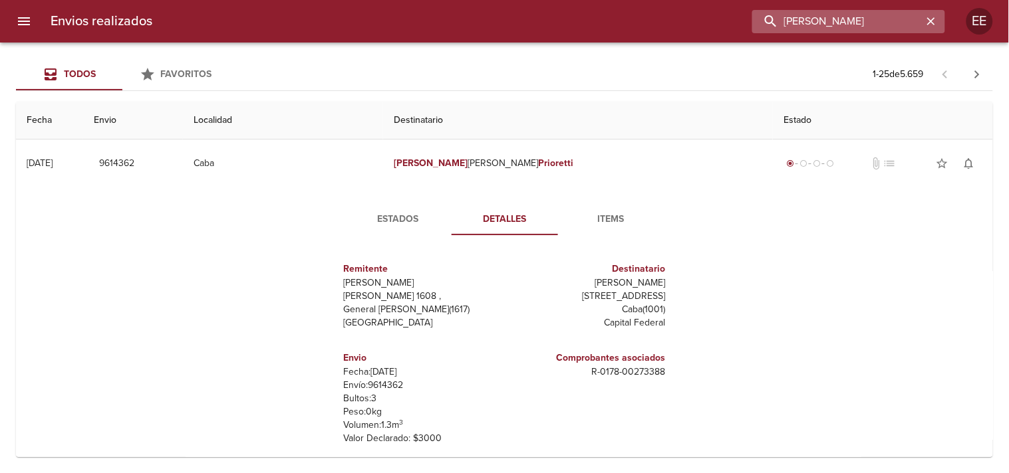
click at [839, 24] on input "julio cesar prioretti" at bounding box center [837, 21] width 170 height 23
type input "antico irma"
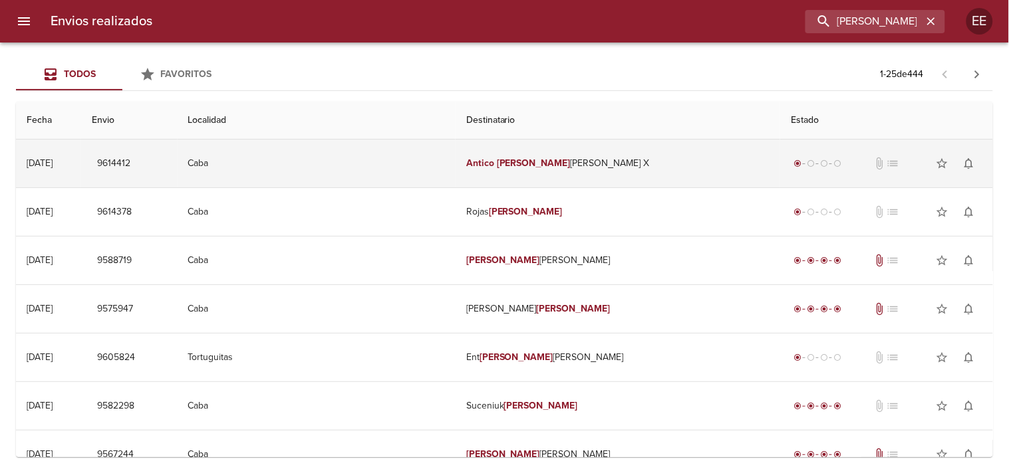
click at [523, 158] on td "Antico Irma Elida X" at bounding box center [618, 164] width 325 height 48
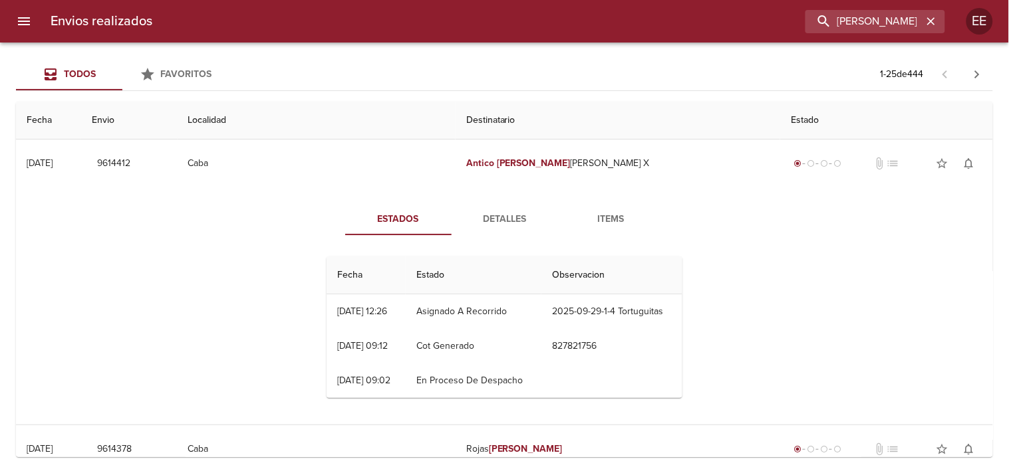
click at [513, 224] on span "Detalles" at bounding box center [504, 219] width 90 height 17
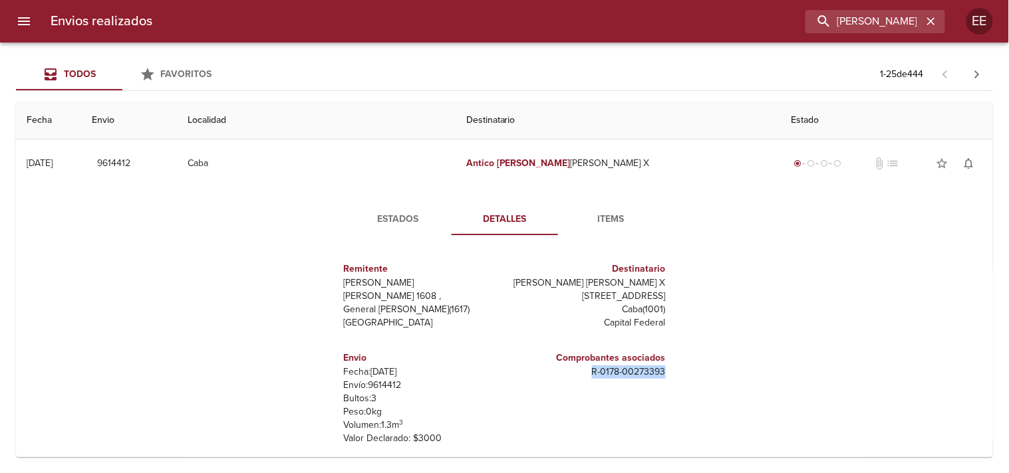
drag, startPoint x: 571, startPoint y: 374, endPoint x: 690, endPoint y: 380, distance: 119.8
click at [690, 380] on div "Estados Detalles Items Remitente Wamaro Tortuguitas Raul Soldi 1608 , General P…" at bounding box center [505, 356] width 386 height 307
